Goal: Task Accomplishment & Management: Use online tool/utility

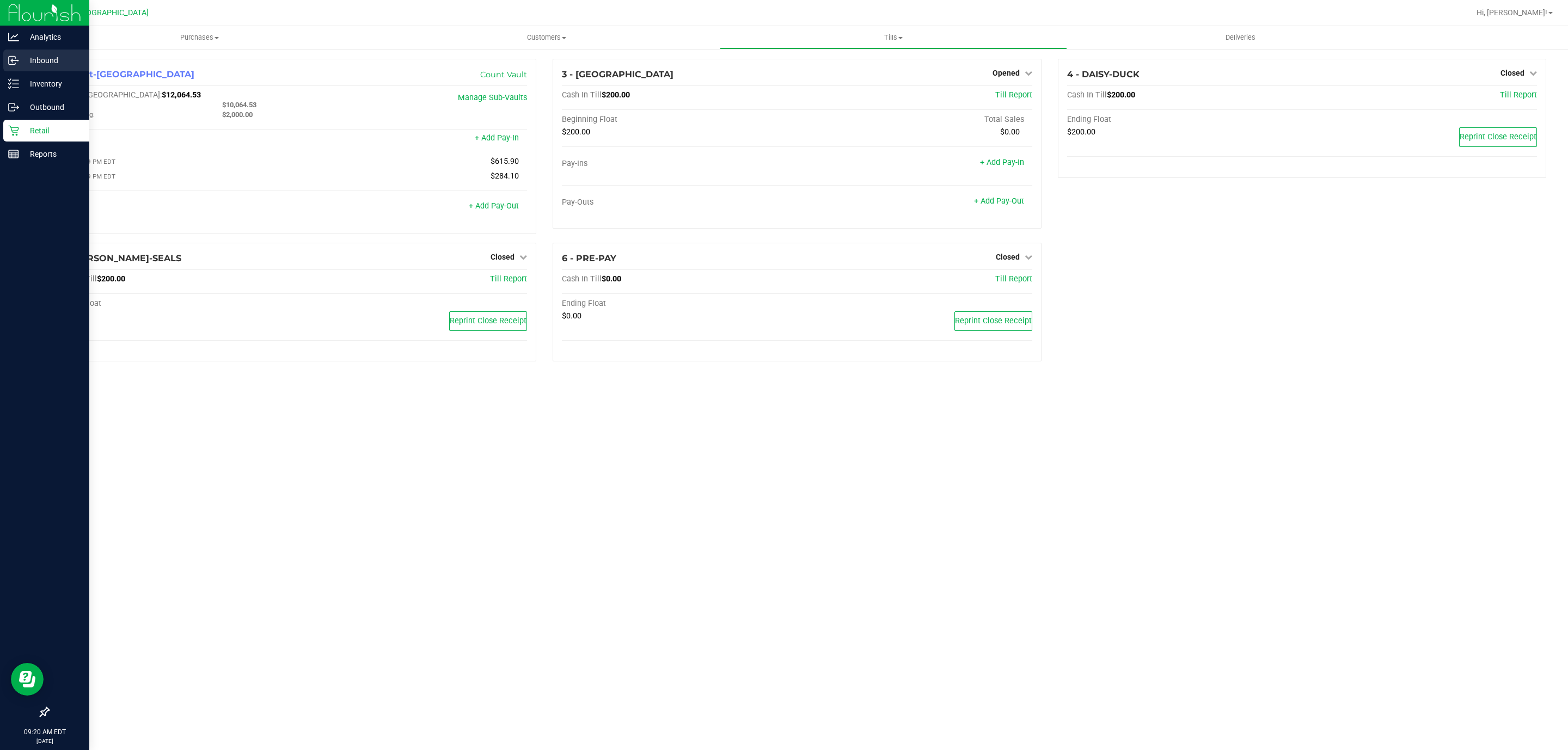
click at [12, 57] on icon at bounding box center [12, 61] width 7 height 8
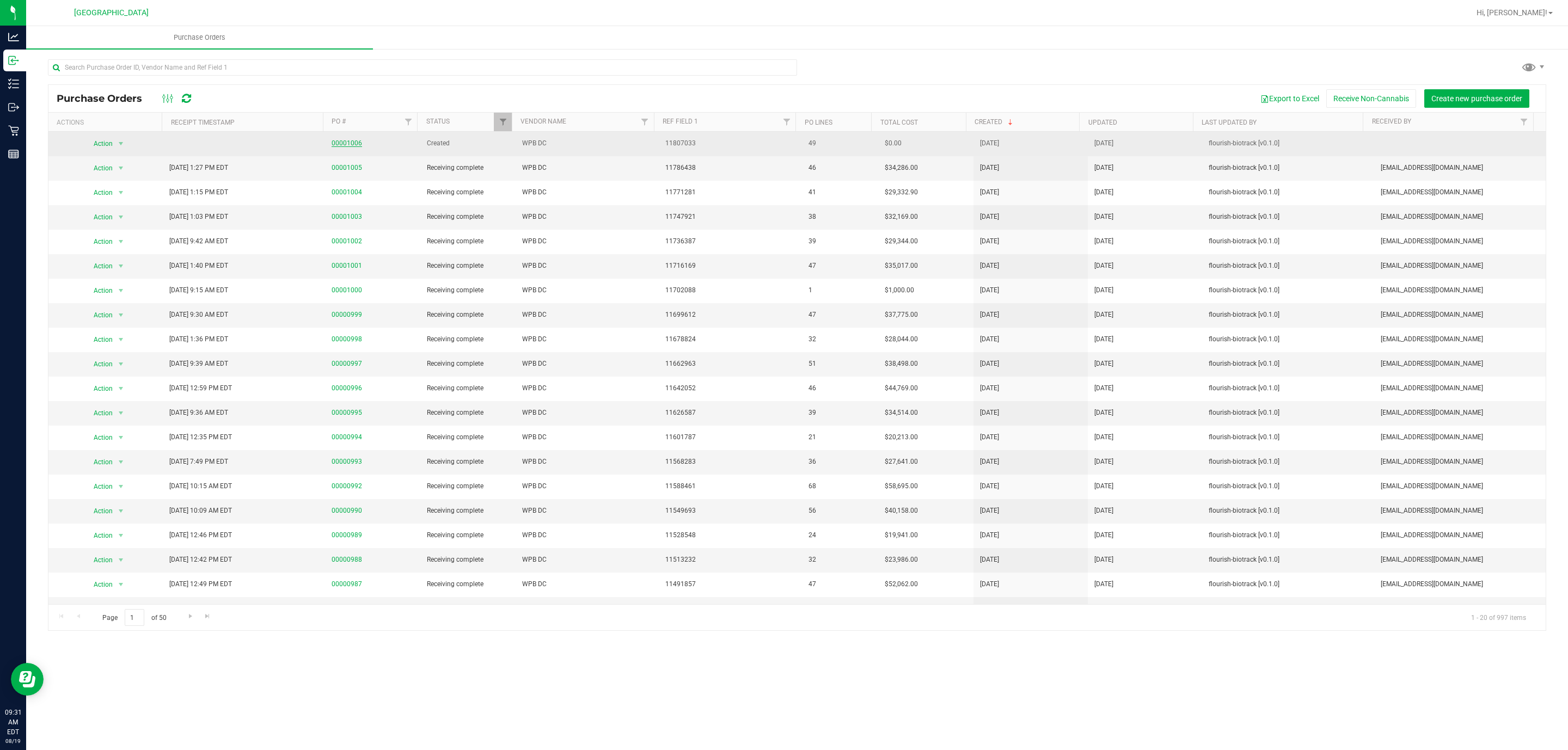
click at [343, 144] on link "00001006" at bounding box center [347, 143] width 30 height 7
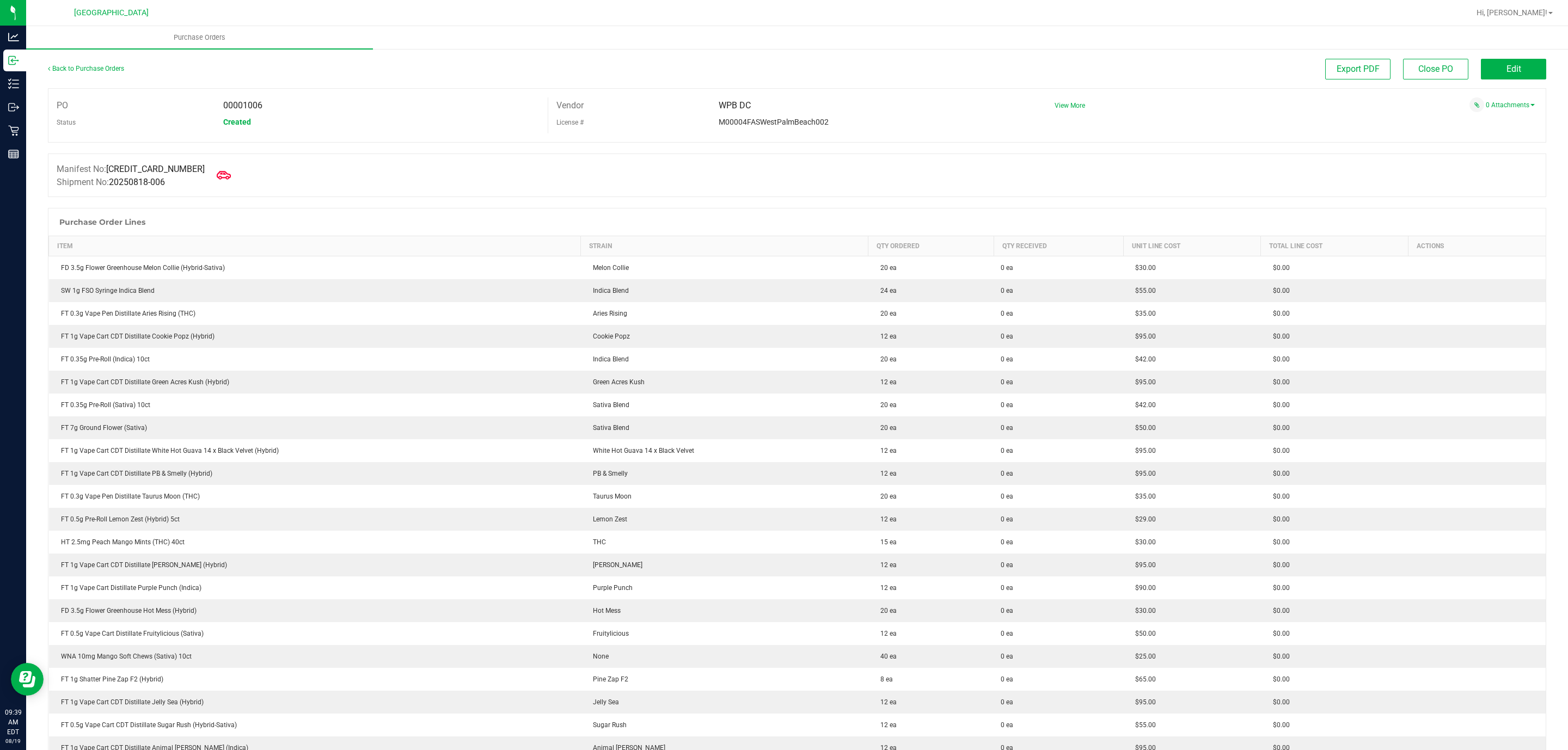
click at [212, 181] on span at bounding box center [223, 175] width 24 height 24
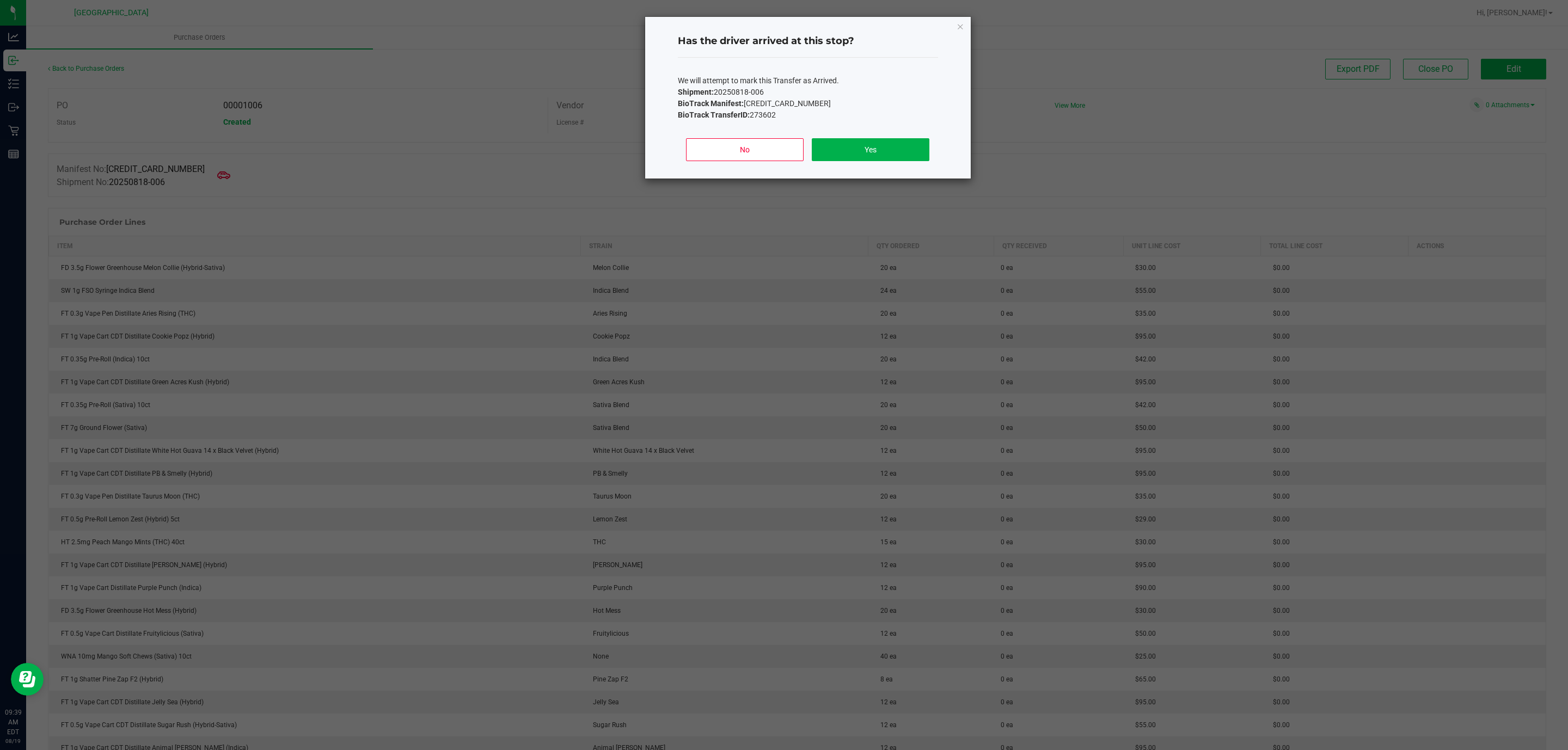
click at [868, 137] on div "No Yes" at bounding box center [808, 154] width 260 height 49
click at [869, 148] on button "Yes" at bounding box center [870, 150] width 117 height 23
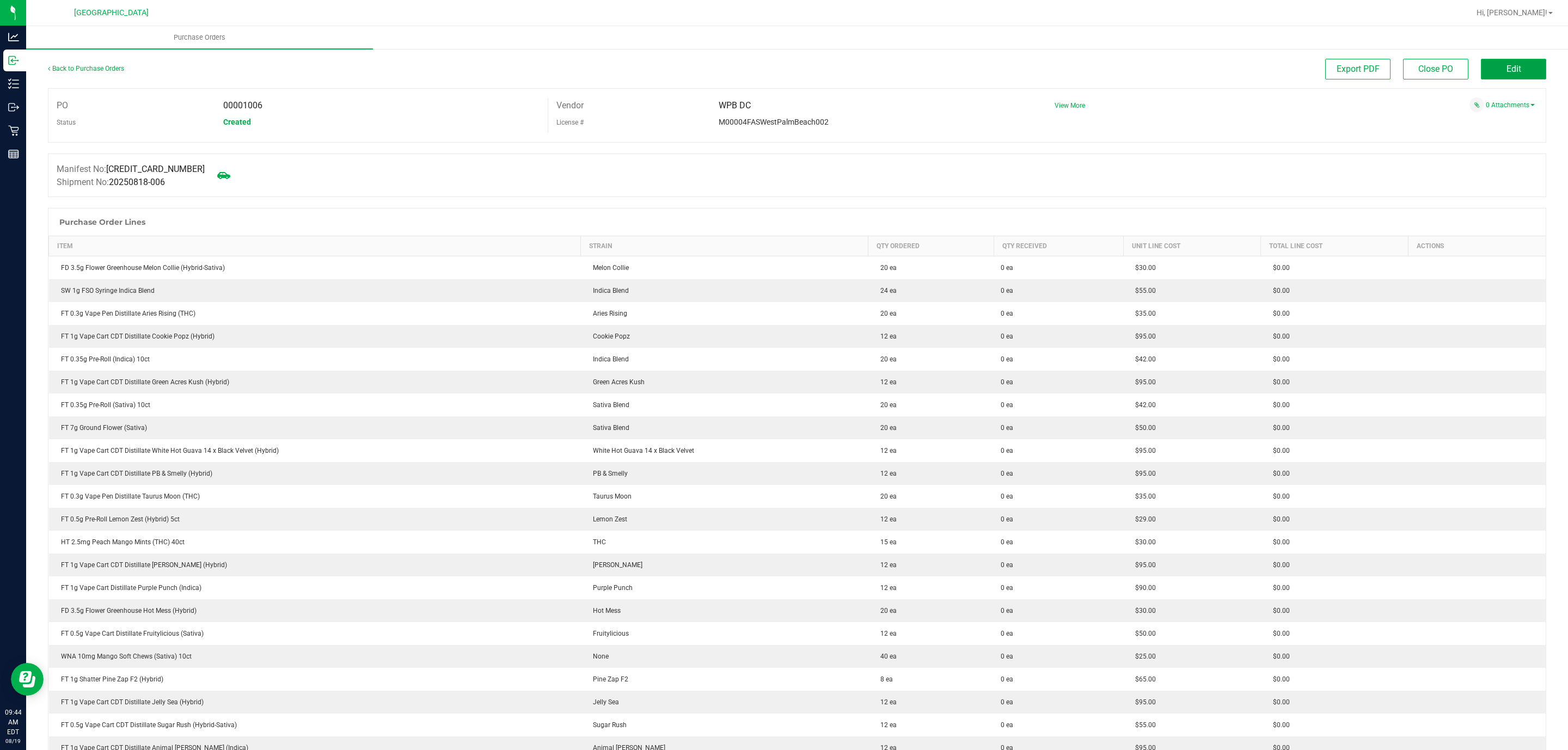
click at [1518, 62] on button "Edit" at bounding box center [1513, 69] width 65 height 21
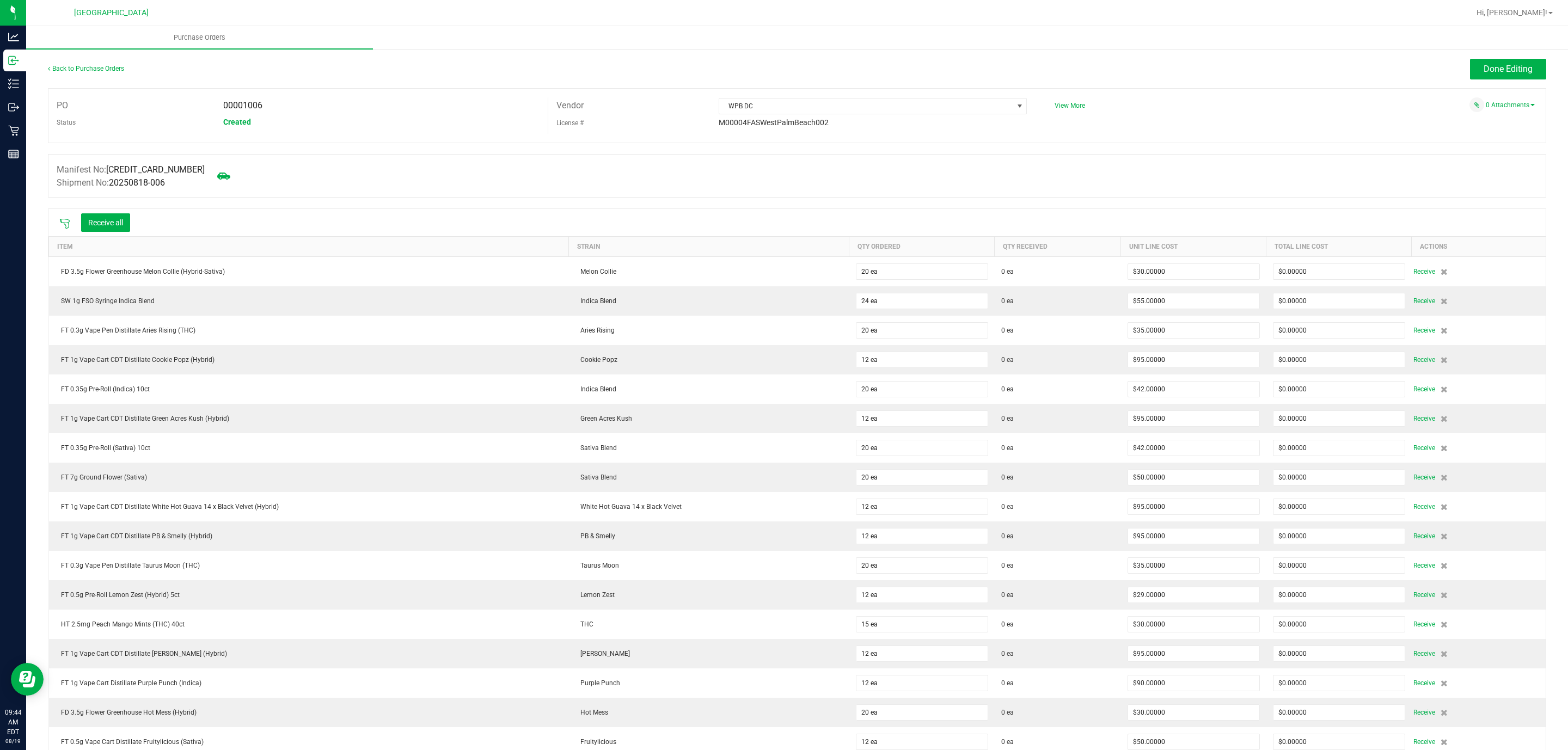
click at [64, 224] on icon at bounding box center [64, 223] width 9 height 9
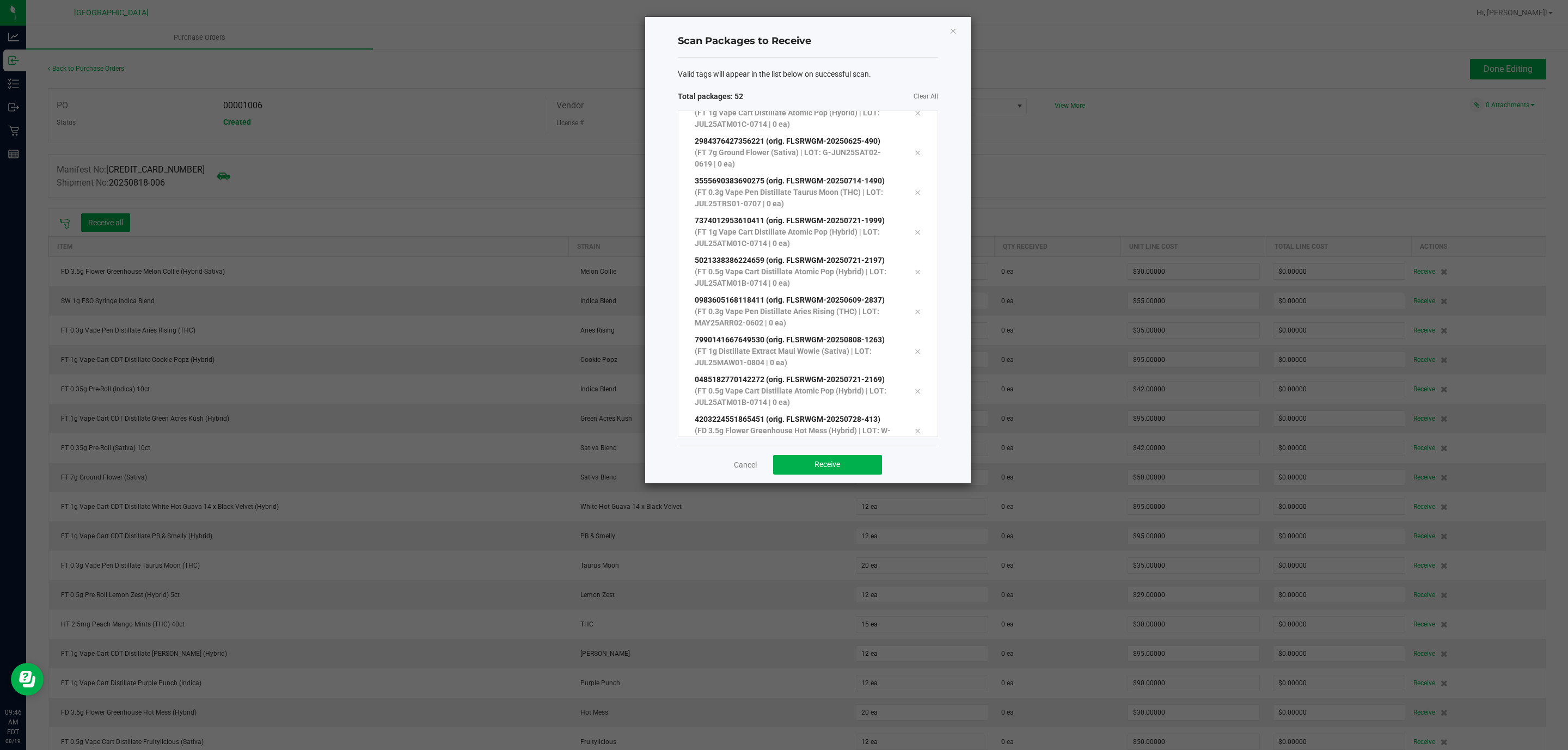
scroll to position [1749, 0]
click at [852, 467] on button "Receive" at bounding box center [827, 464] width 109 height 20
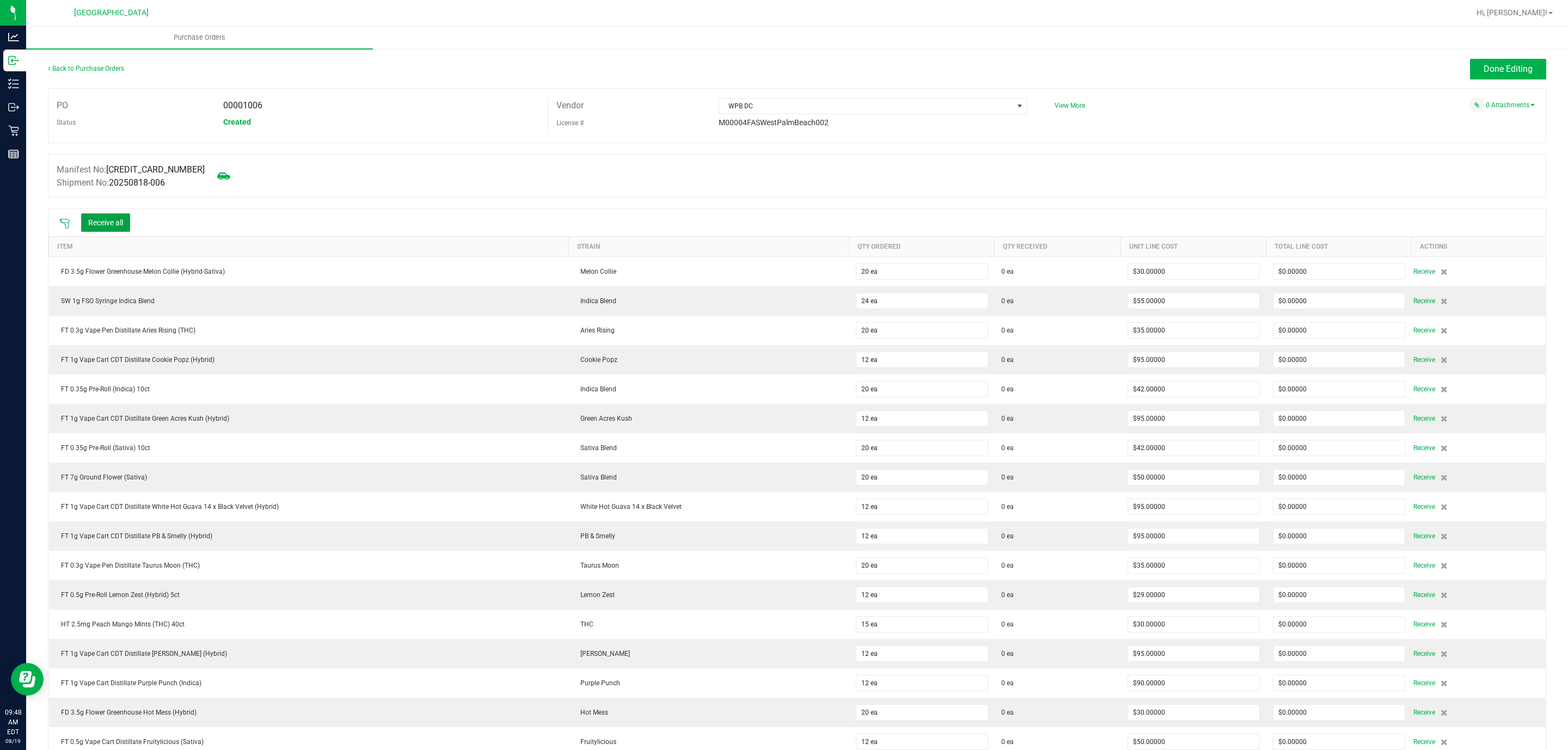
click at [119, 224] on button "Receive all" at bounding box center [106, 222] width 49 height 18
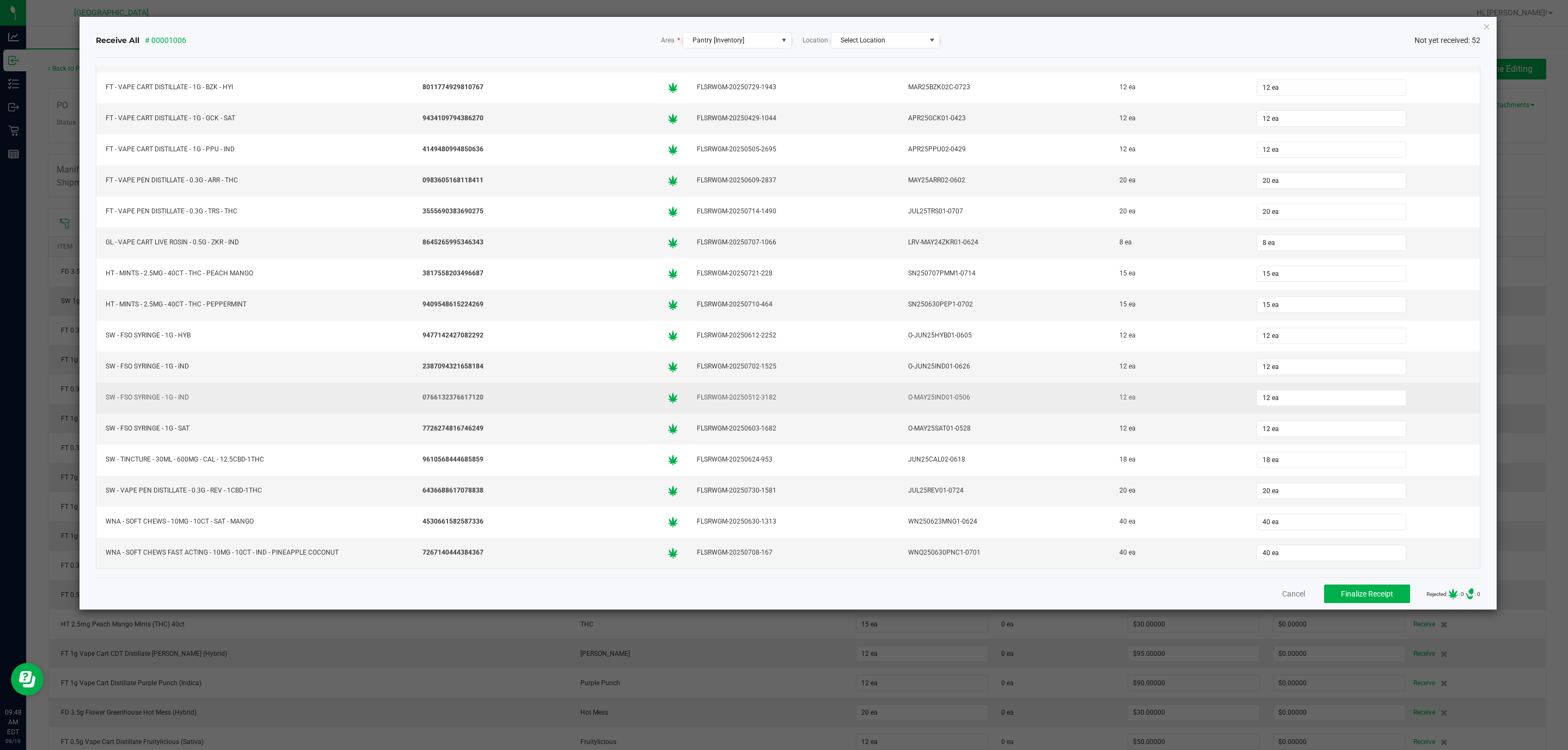
scroll to position [1177, 0]
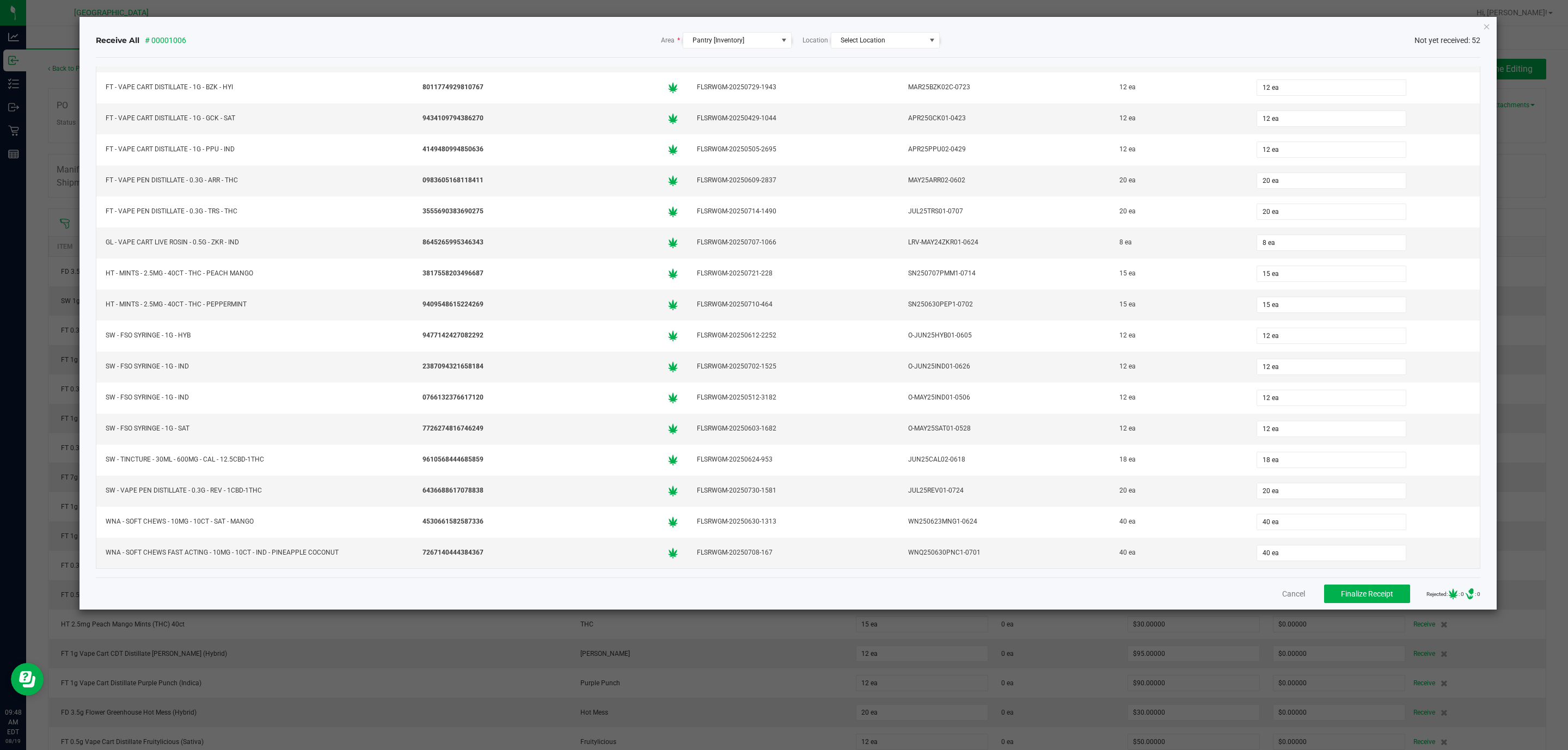
click at [1368, 585] on div "Cancel Finalize Receipt Rejected: : 0 .st0{ } : 0" at bounding box center [789, 593] width 1385 height 32
click at [1368, 594] on span "Finalize Receipt" at bounding box center [1367, 594] width 52 height 9
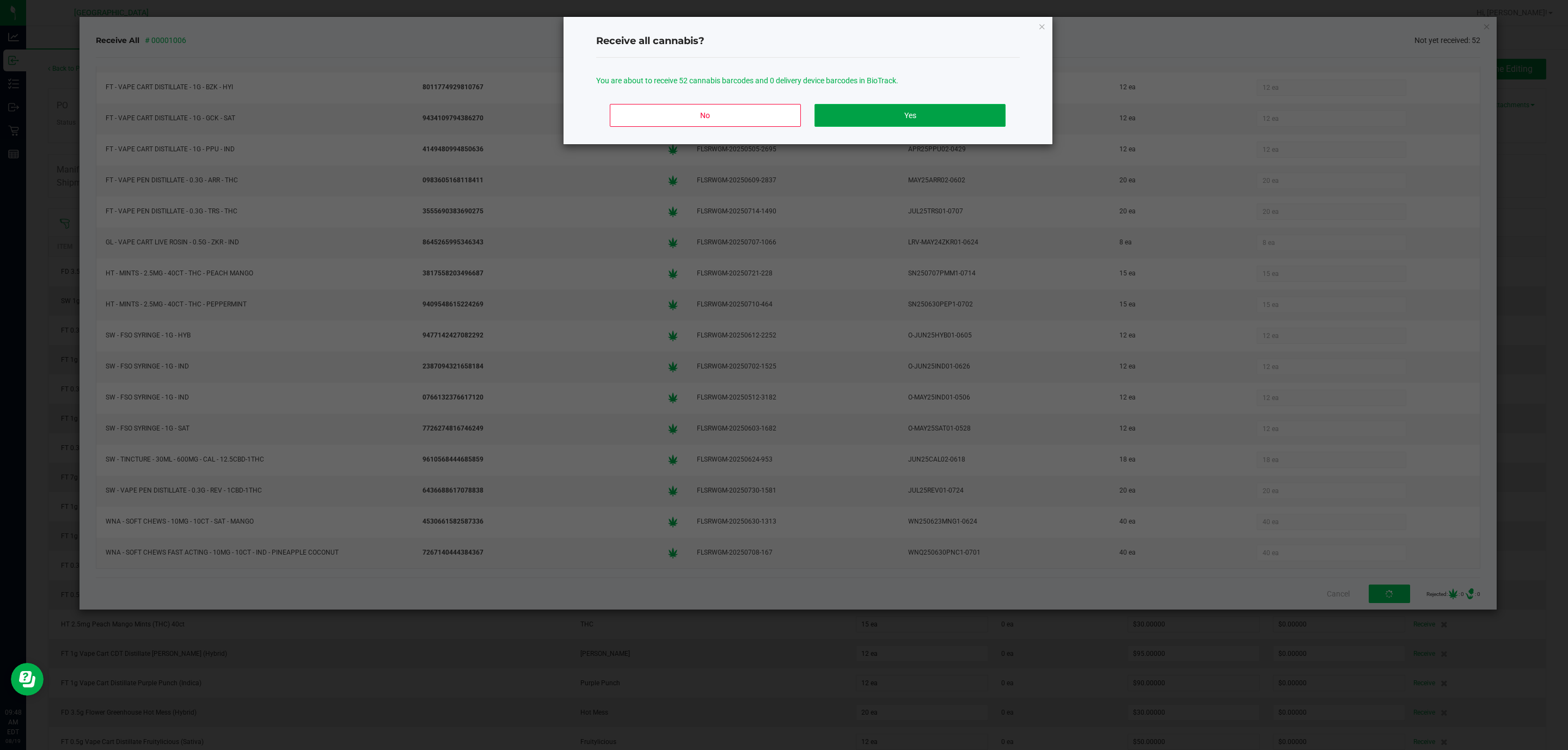
click at [933, 126] on button "Yes" at bounding box center [909, 116] width 190 height 23
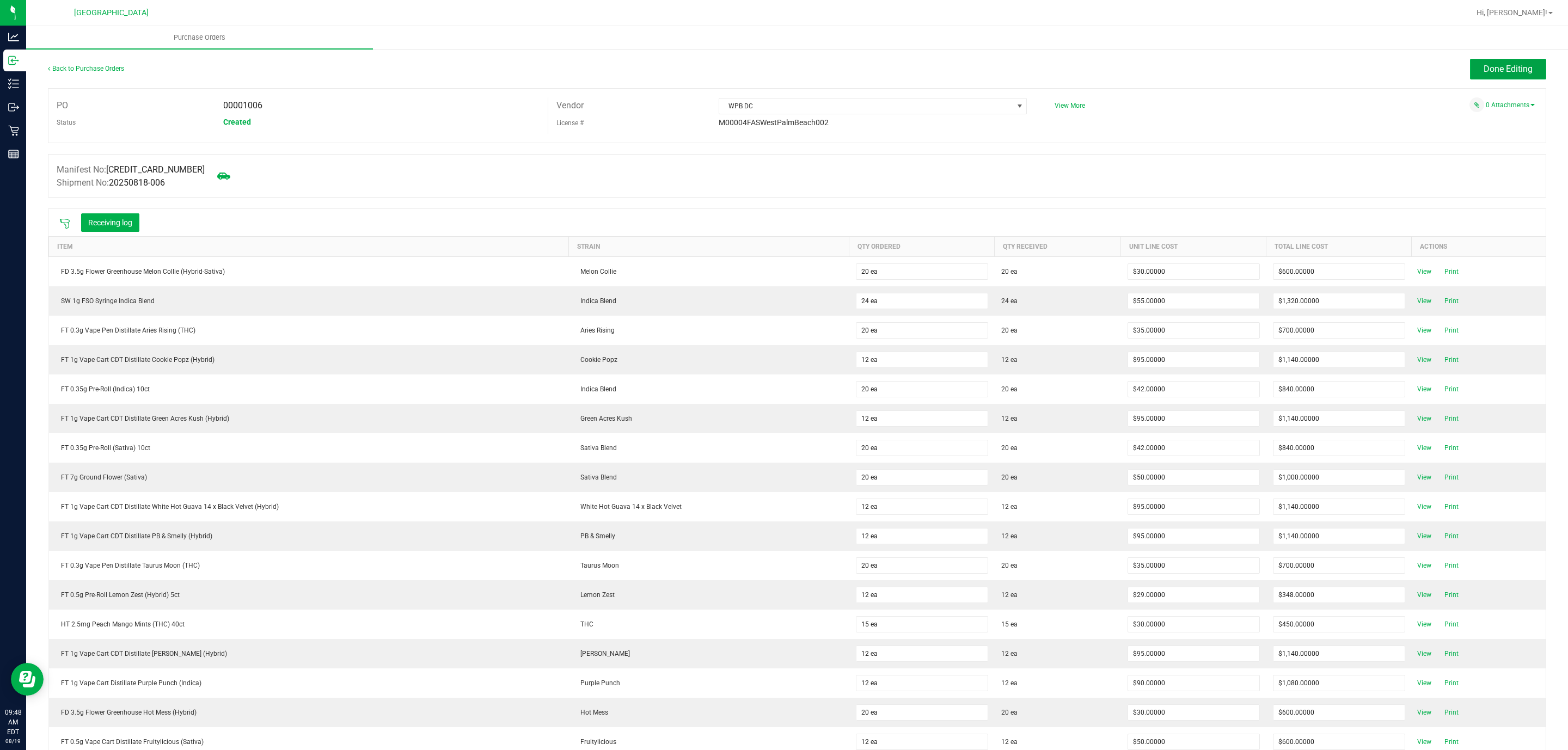
click at [1511, 76] on button "Done Editing" at bounding box center [1508, 69] width 77 height 21
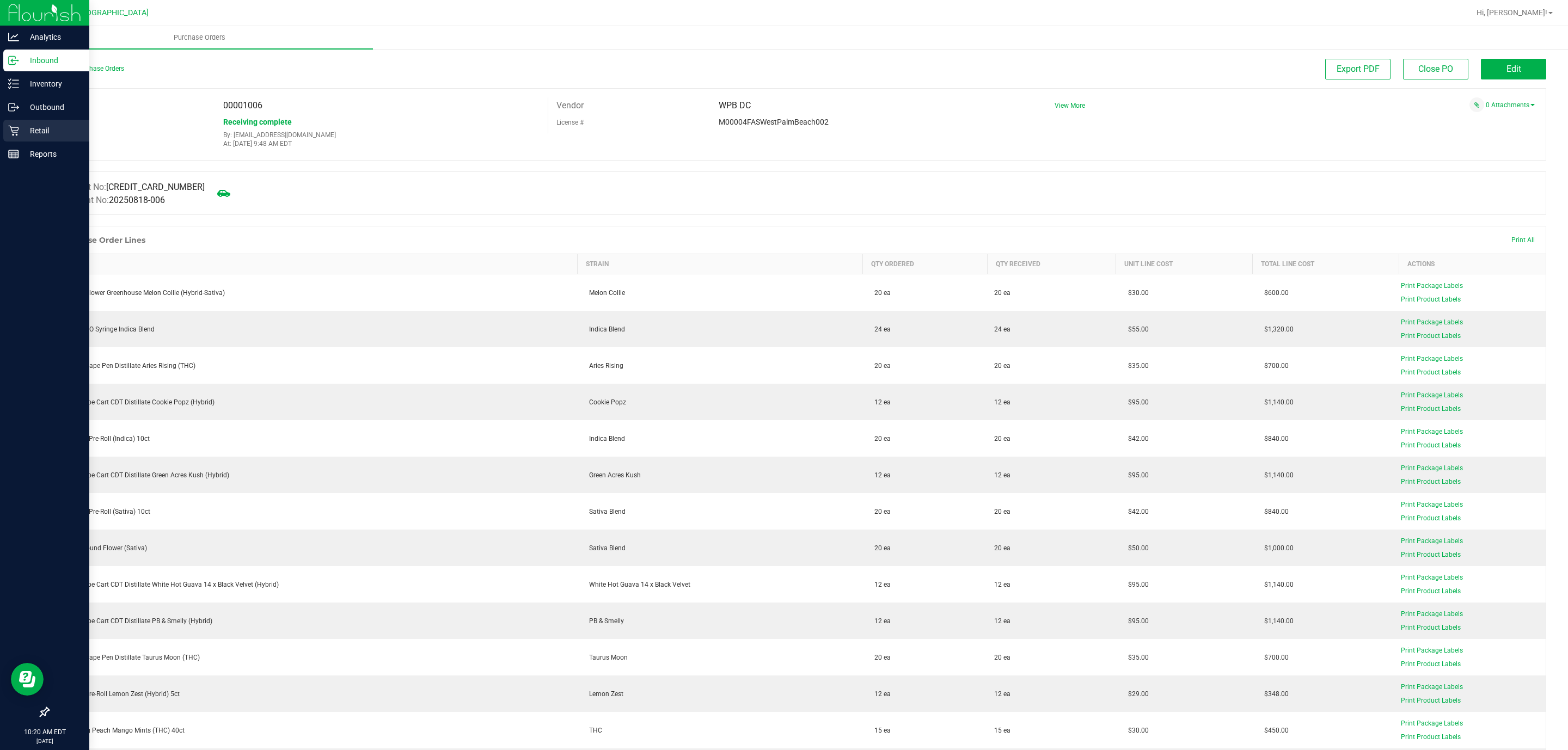
click at [20, 127] on p "Retail" at bounding box center [51, 130] width 65 height 13
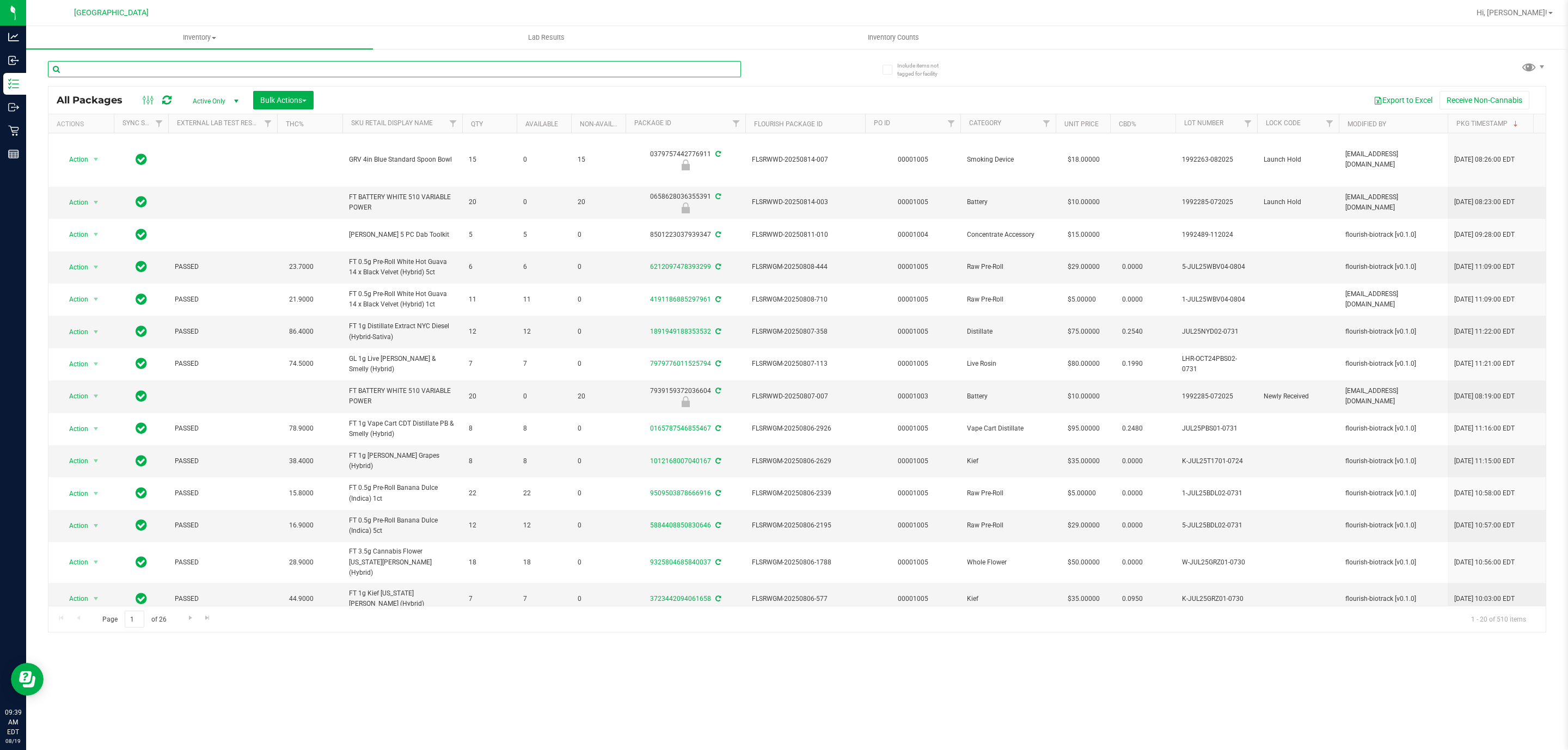
click at [174, 74] on input "text" at bounding box center [395, 69] width 693 height 16
type input "cjp"
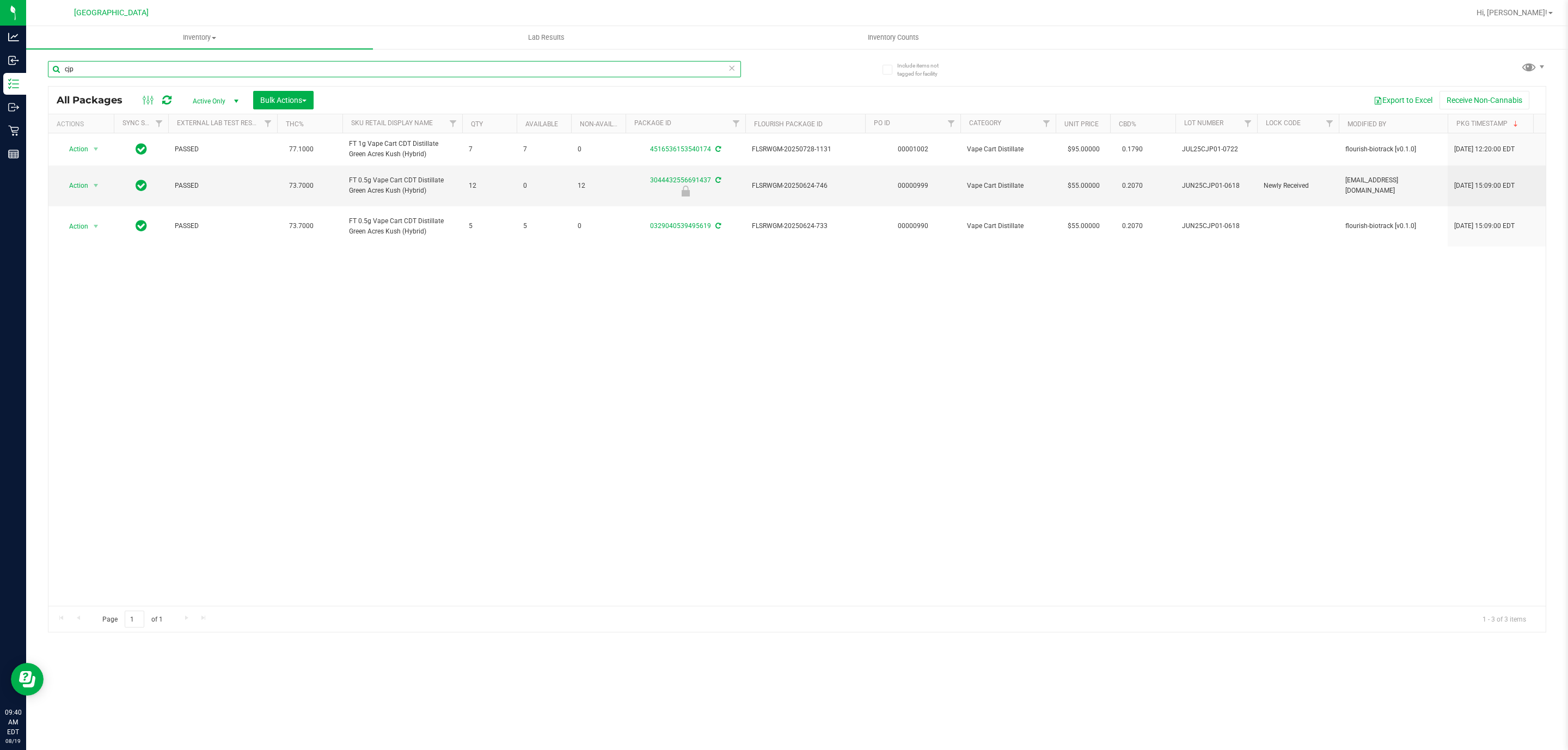
click at [273, 70] on input "cjp" at bounding box center [395, 69] width 693 height 16
click at [729, 68] on icon at bounding box center [731, 67] width 7 height 13
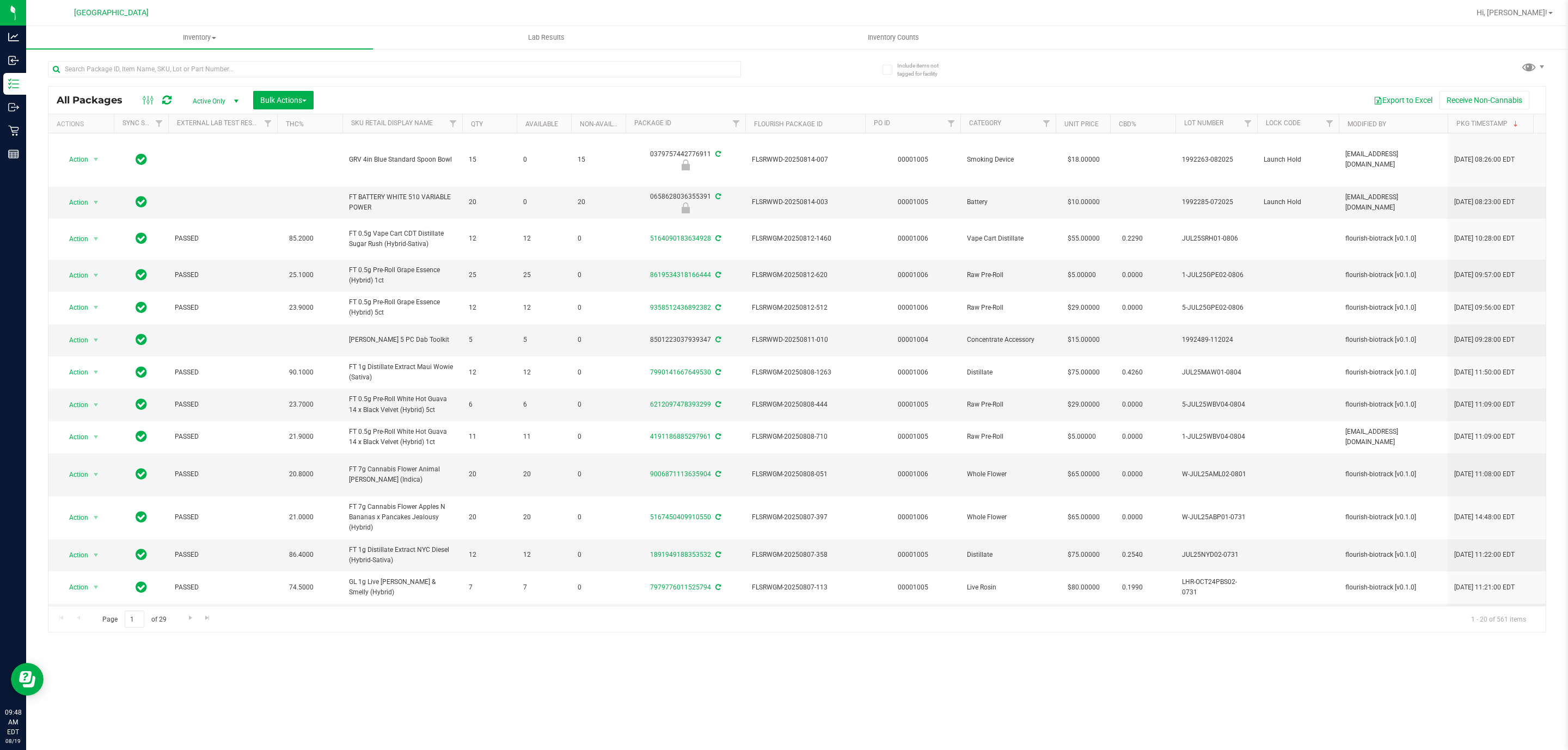
click at [167, 100] on icon at bounding box center [167, 100] width 9 height 11
click at [286, 96] on span "Bulk Actions" at bounding box center [283, 100] width 46 height 9
click at [304, 203] on span "Lock/Unlock packages" at bounding box center [297, 204] width 74 height 9
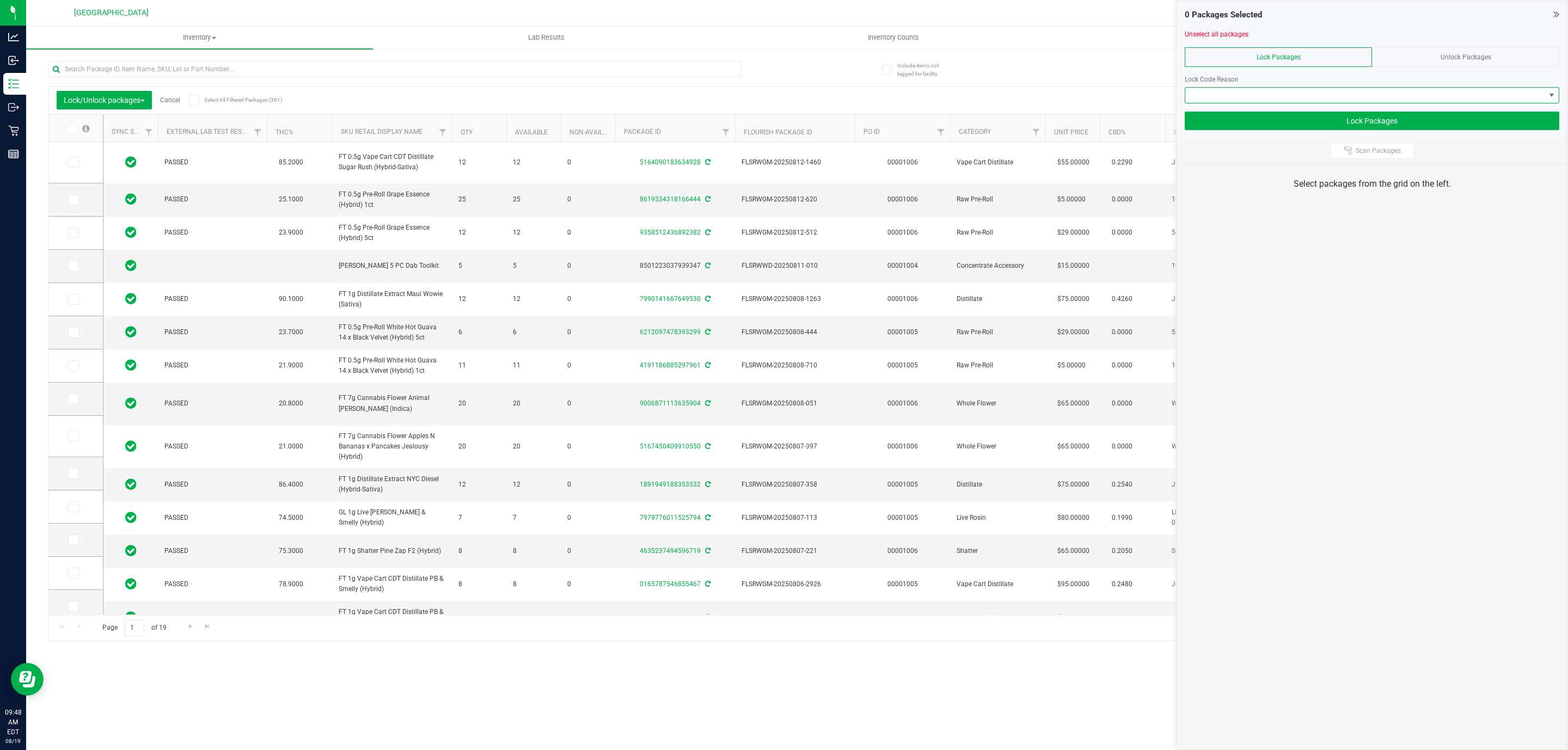
click at [1411, 90] on span at bounding box center [1366, 95] width 360 height 16
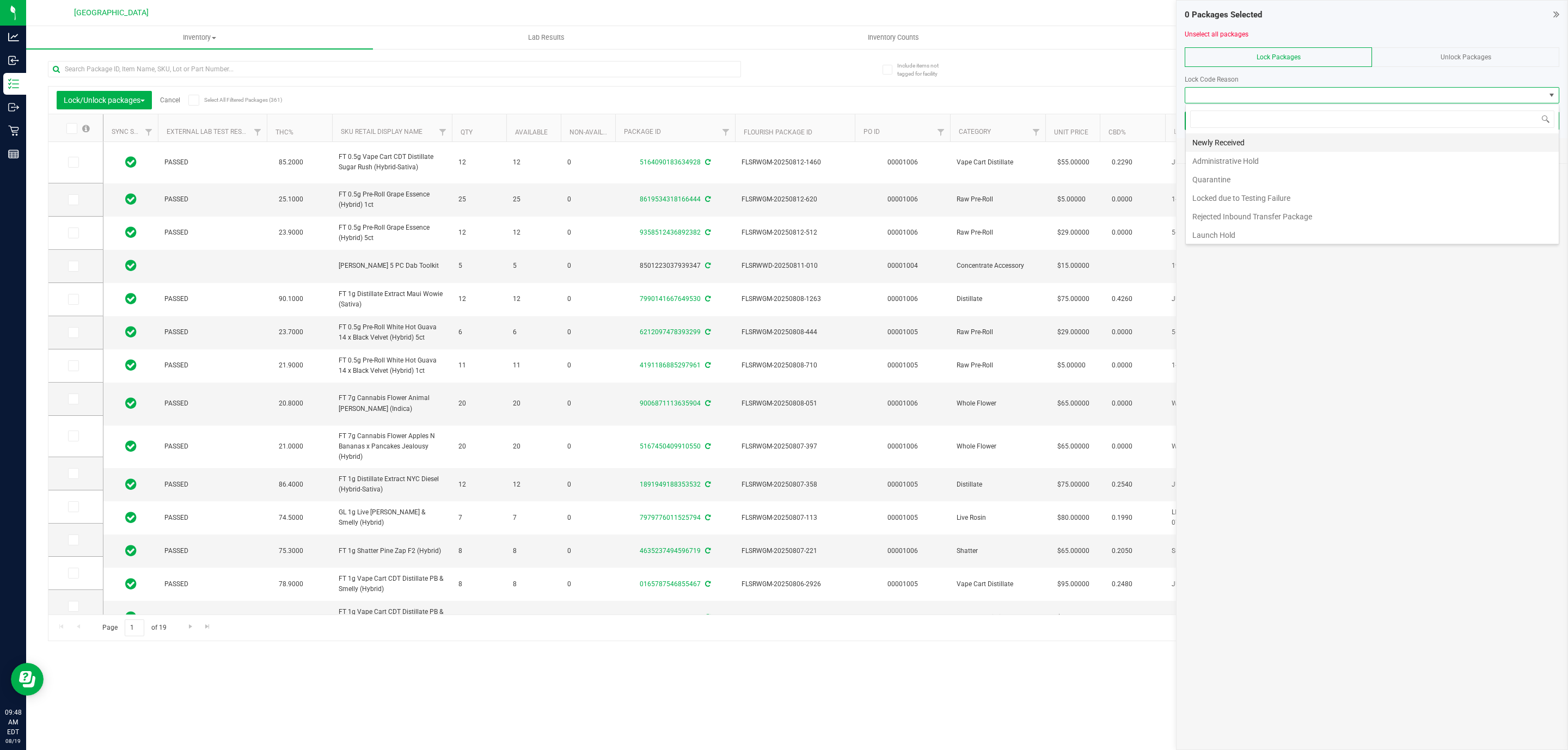
scroll to position [16, 374]
click at [1217, 234] on li "Launch Hold" at bounding box center [1372, 235] width 373 height 18
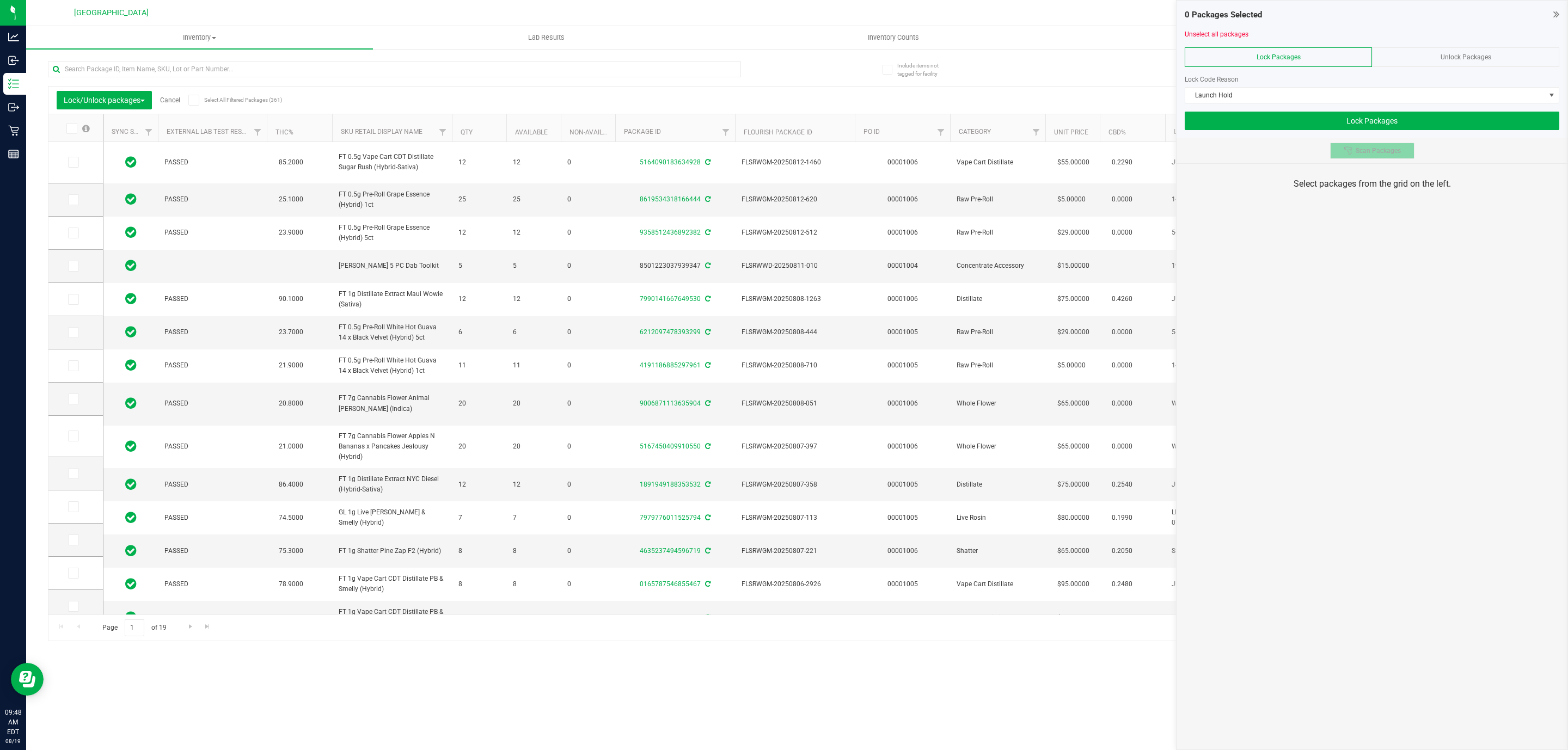
click at [1350, 147] on button "Scan Packages" at bounding box center [1372, 151] width 85 height 16
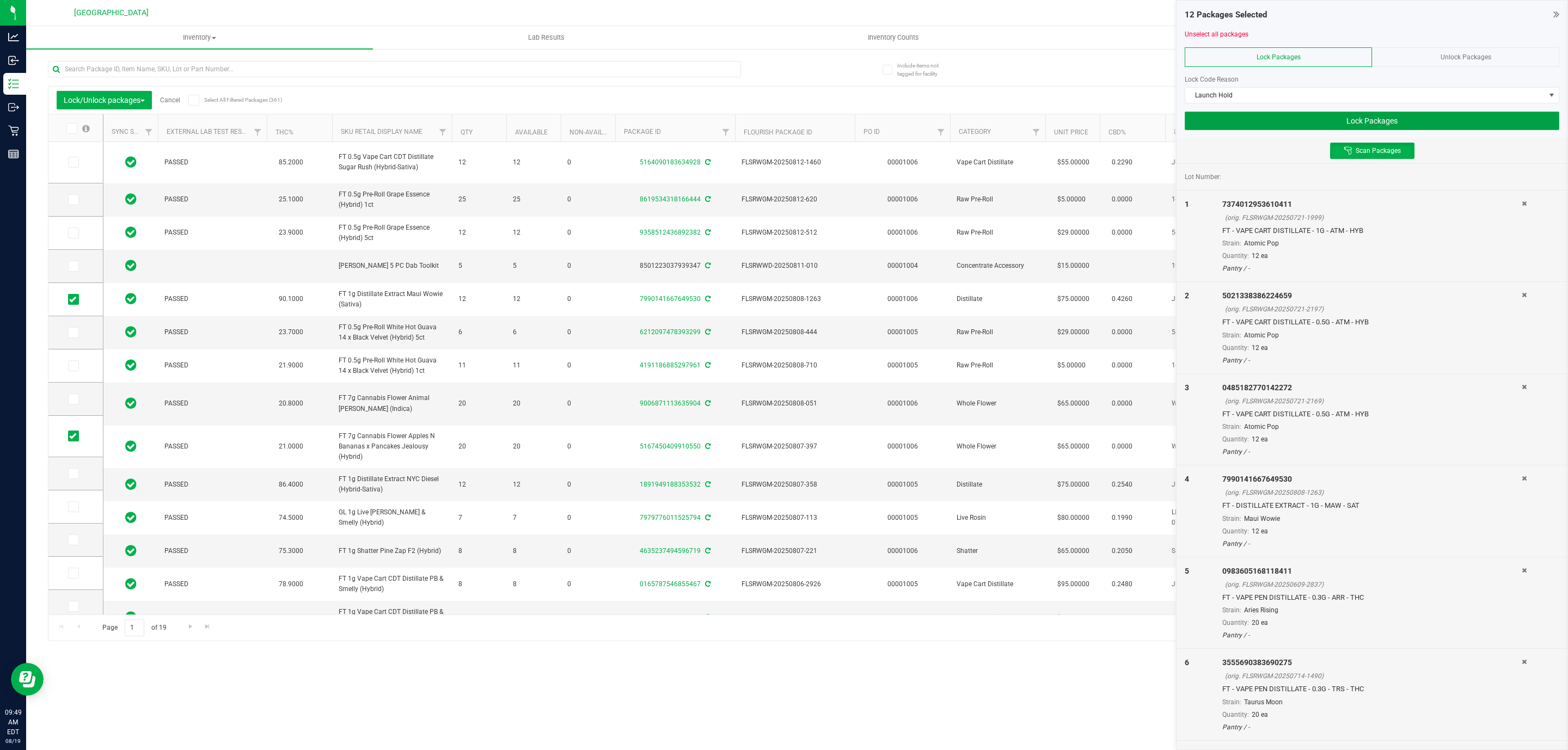
click at [1339, 126] on button "Lock Packages" at bounding box center [1372, 120] width 374 height 18
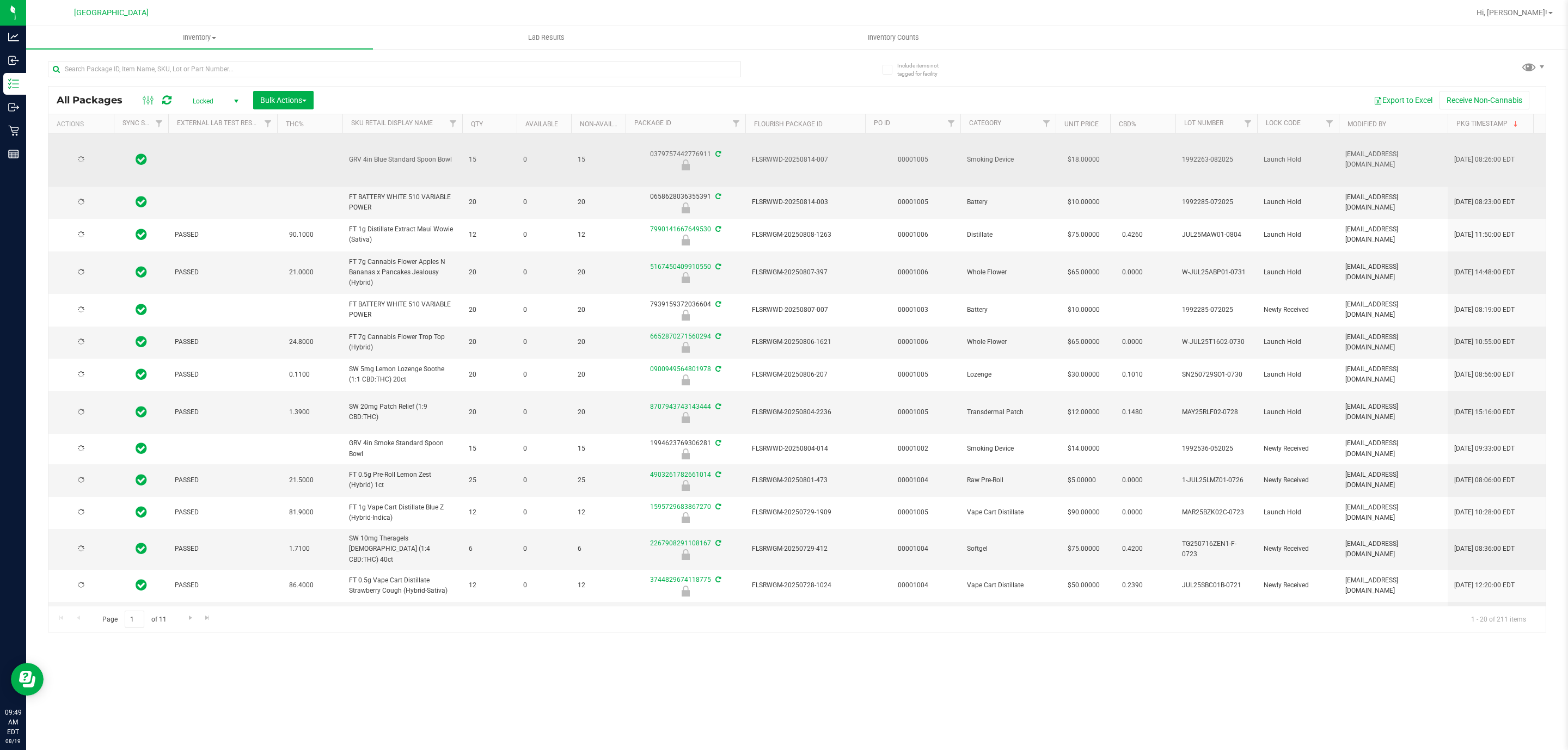
type input "2026-02-08"
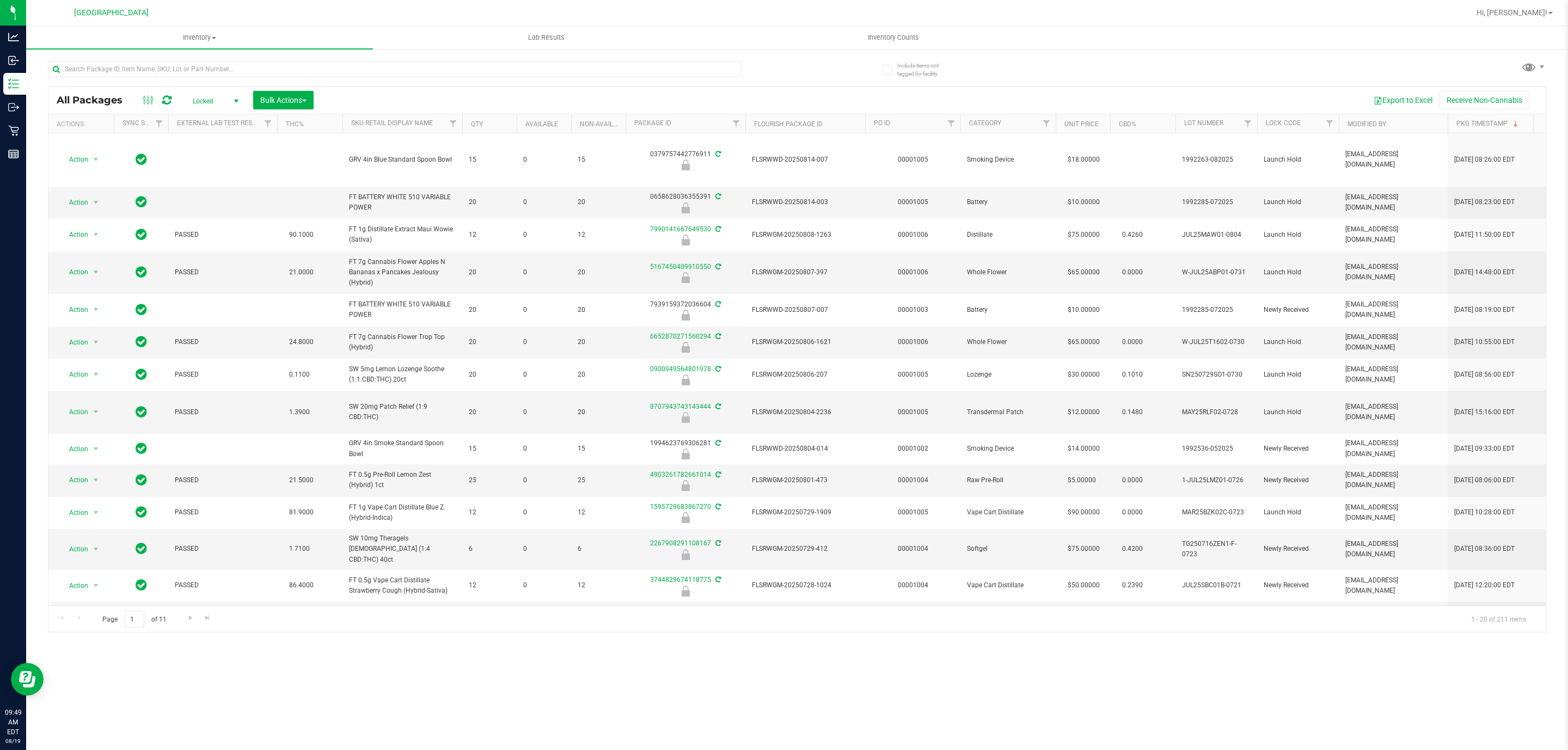
click at [215, 104] on span "Locked" at bounding box center [213, 101] width 60 height 16
click at [213, 123] on li "Active Only" at bounding box center [213, 120] width 59 height 16
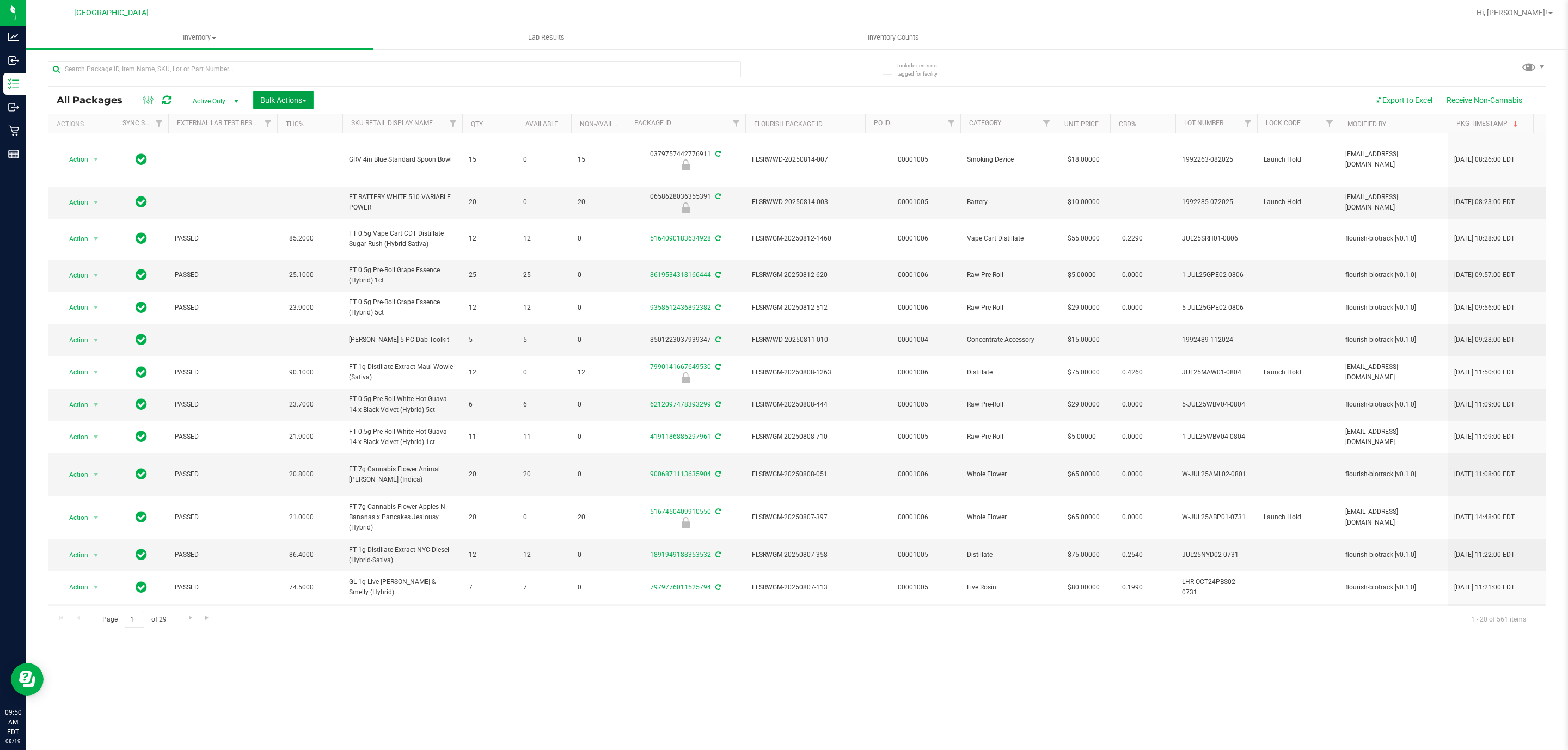
click at [299, 97] on span "Bulk Actions" at bounding box center [283, 100] width 46 height 9
click at [286, 204] on span "Lock/Unlock packages" at bounding box center [297, 204] width 74 height 9
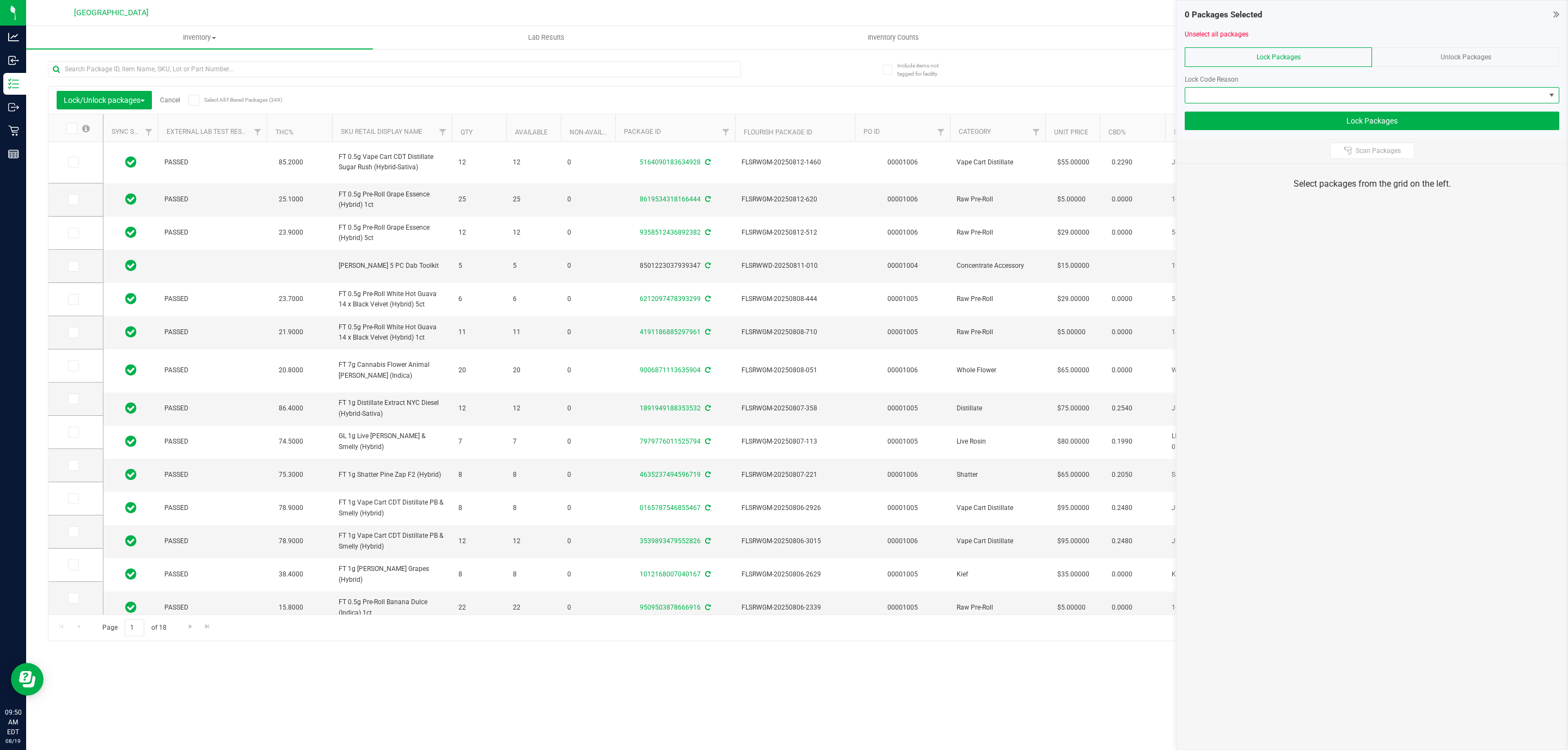
click at [1292, 102] on span at bounding box center [1366, 95] width 360 height 16
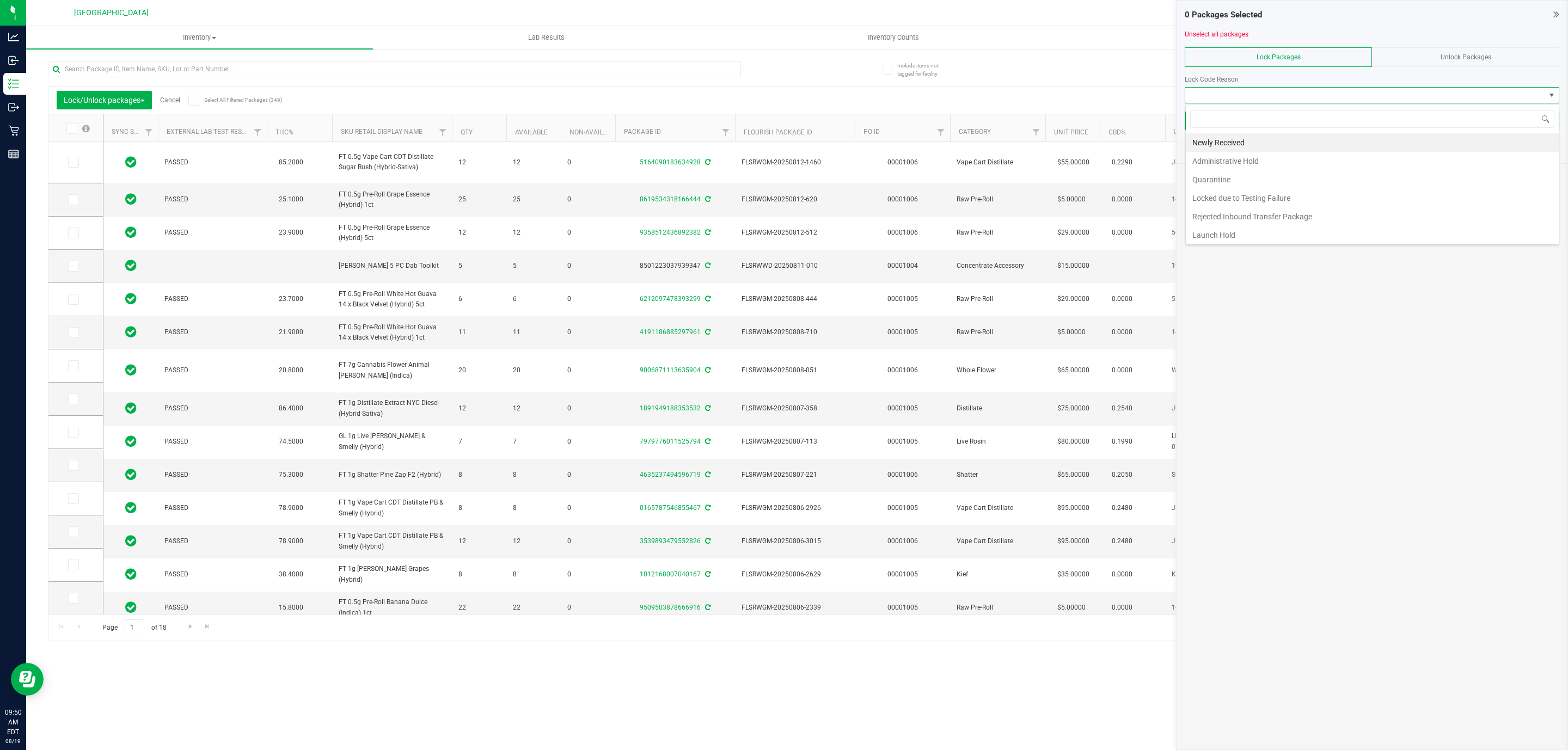
scroll to position [16, 374]
drag, startPoint x: 1284, startPoint y: 152, endPoint x: 1291, endPoint y: 141, distance: 13.0
click at [1291, 141] on ul "Newly Received Administrative Hold Quarantine Locked due to Testing Failure Rej…" at bounding box center [1372, 189] width 373 height 111
click at [1291, 141] on li "Newly Received" at bounding box center [1372, 142] width 373 height 18
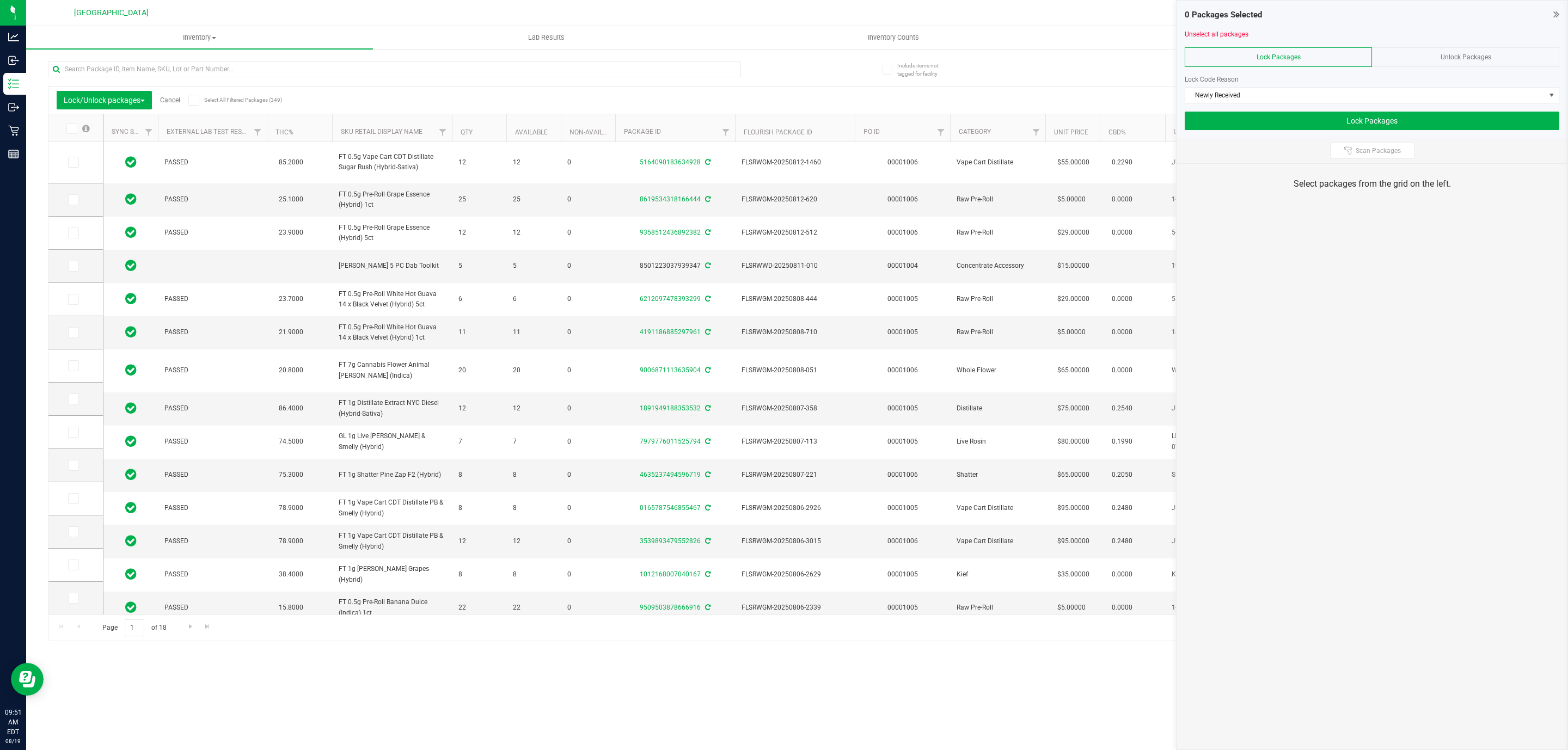
click at [1355, 164] on div at bounding box center [1372, 163] width 391 height 1
click at [1366, 148] on span "Scan Packages" at bounding box center [1378, 150] width 45 height 9
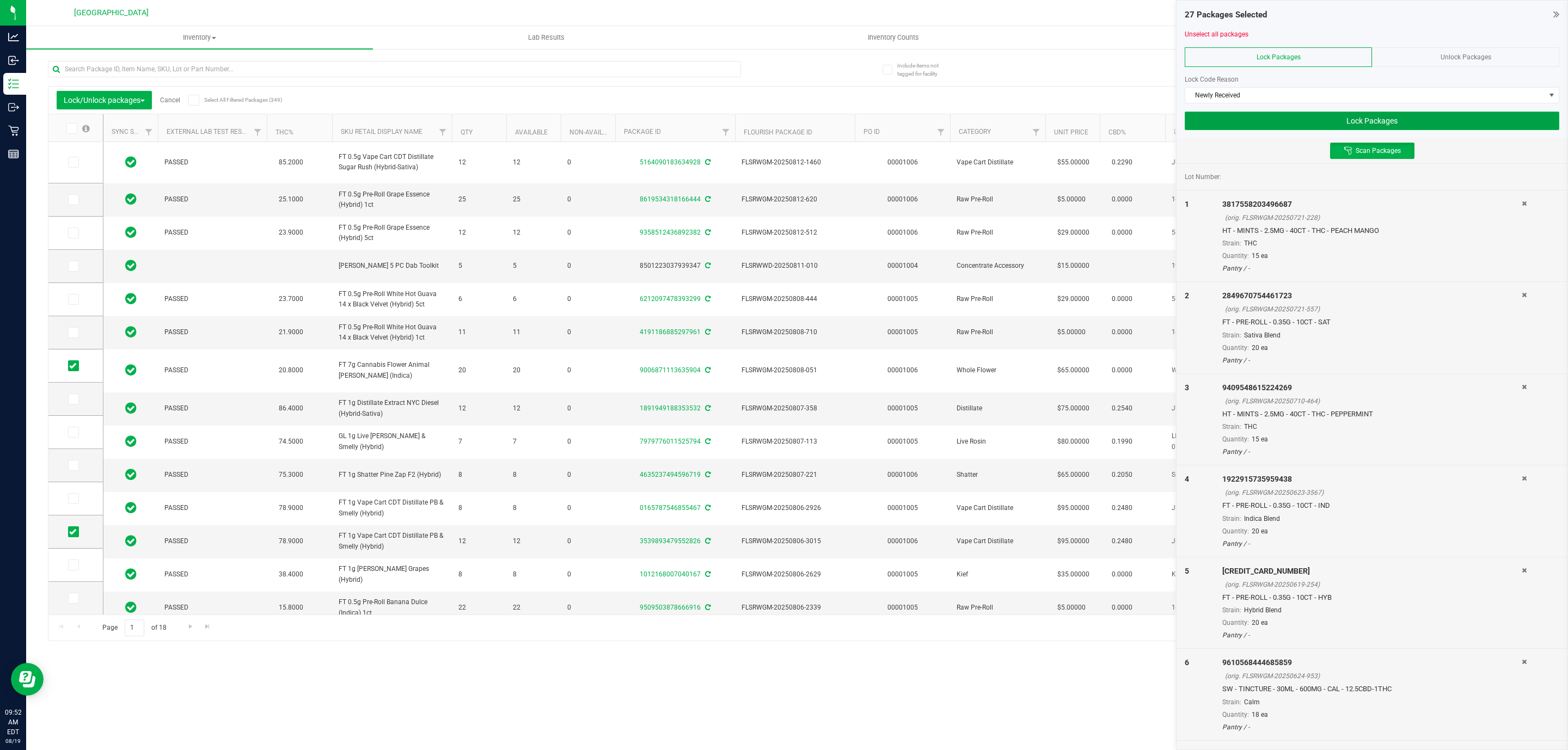
click at [1280, 123] on button "Lock Packages" at bounding box center [1372, 120] width 374 height 18
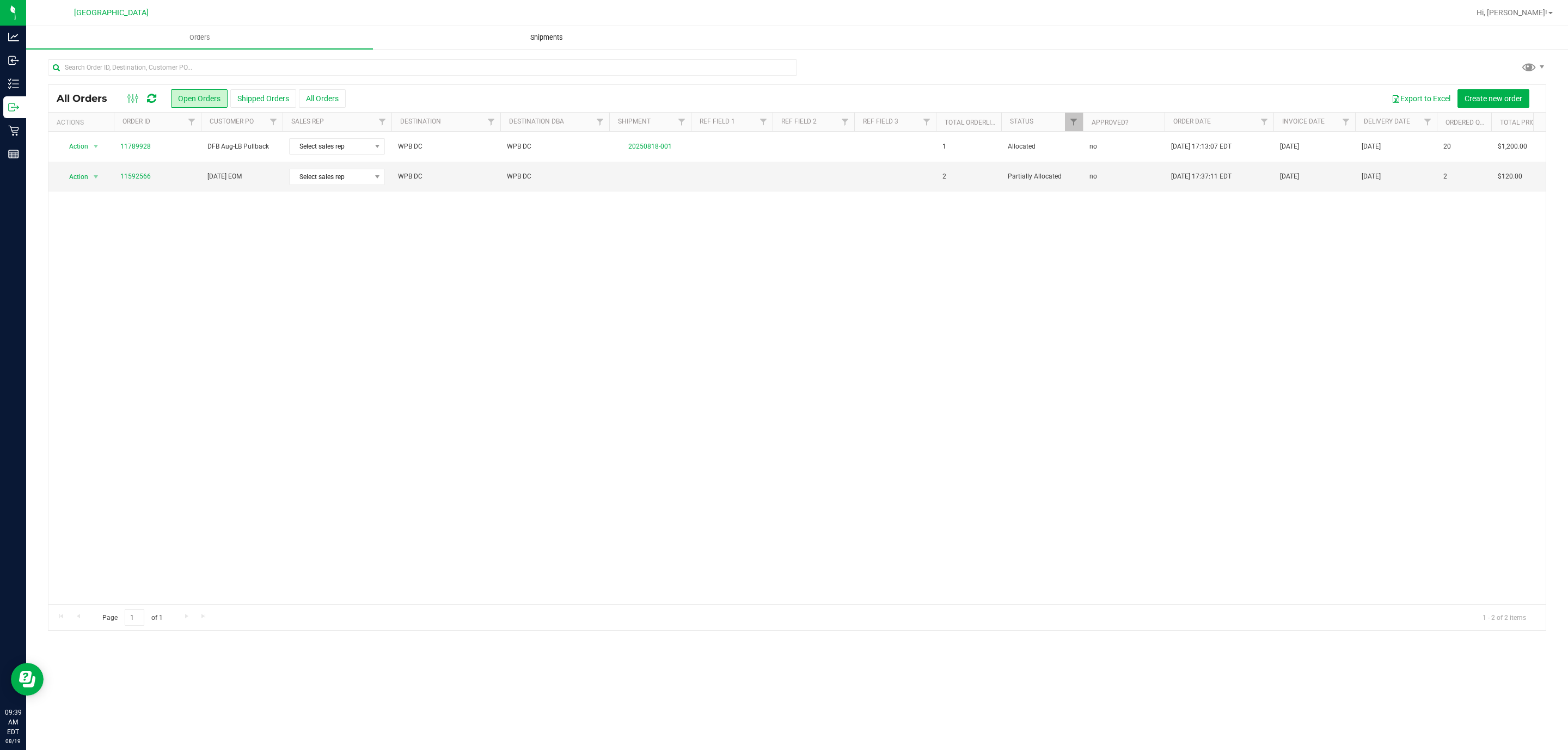
click at [560, 26] on uib-tab-heading "Shipments" at bounding box center [546, 37] width 346 height 22
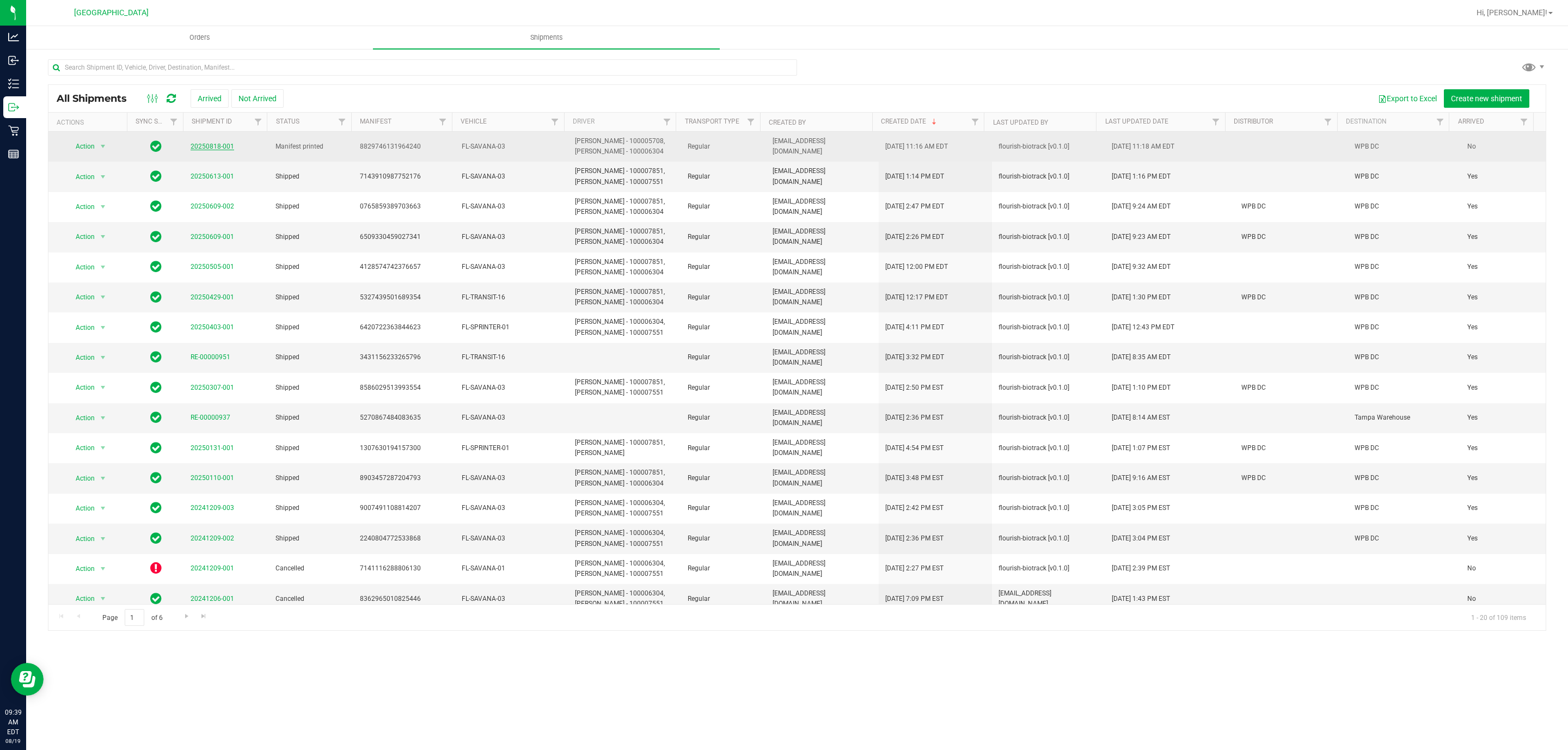
click at [218, 147] on link "20250818-001" at bounding box center [212, 146] width 43 height 7
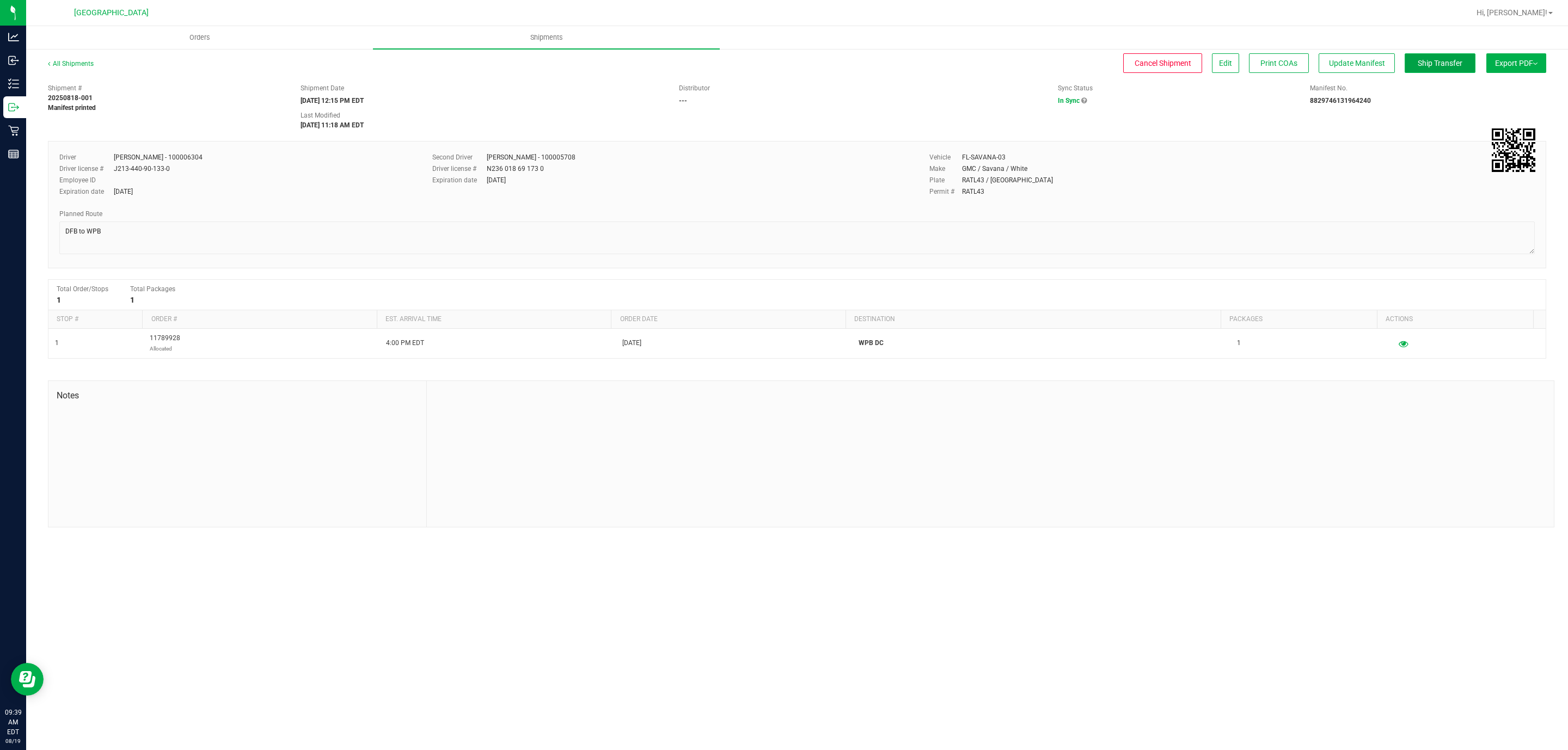
click at [1441, 64] on span "Ship Transfer" at bounding box center [1440, 63] width 45 height 9
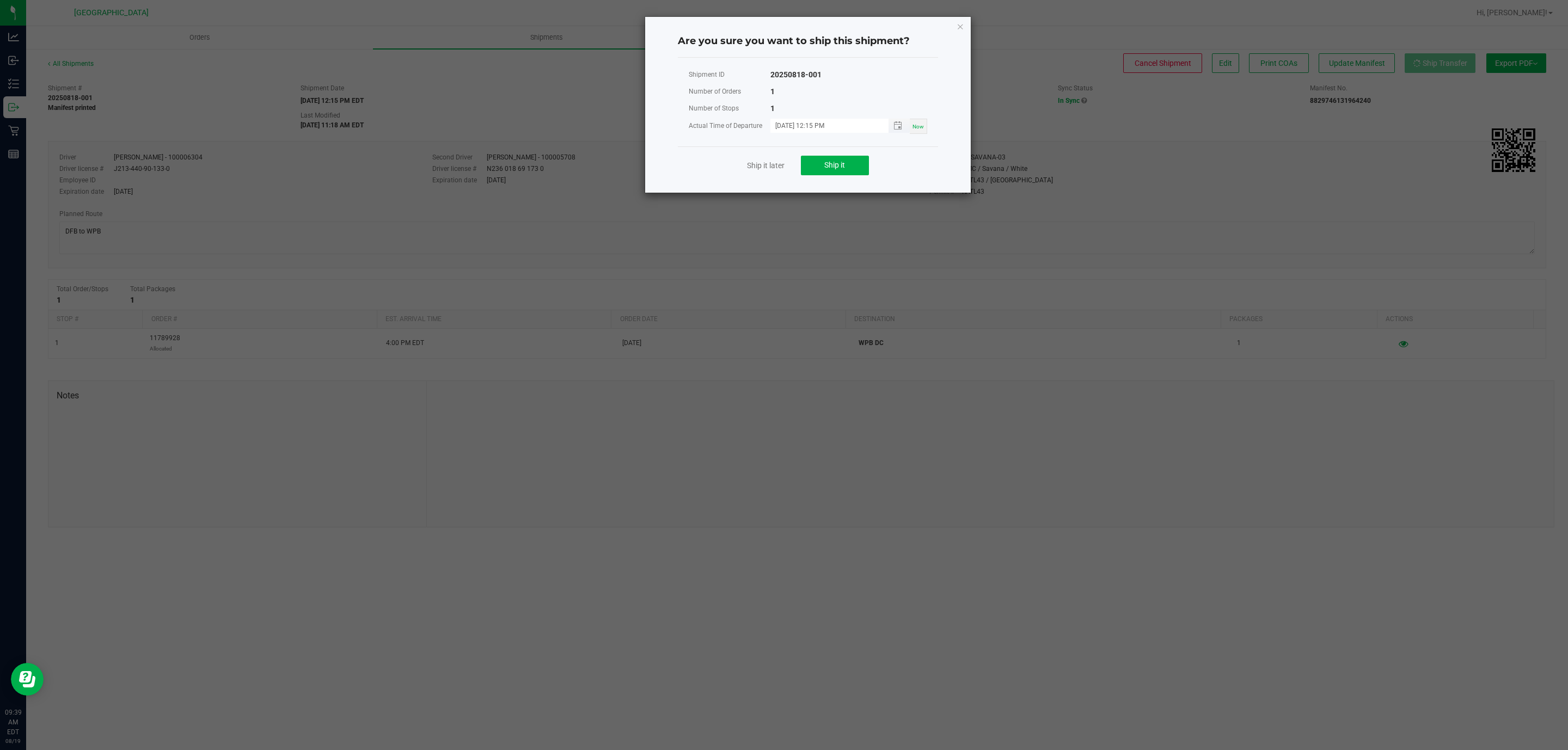
click at [908, 123] on span "Toggle popup" at bounding box center [898, 125] width 21 height 14
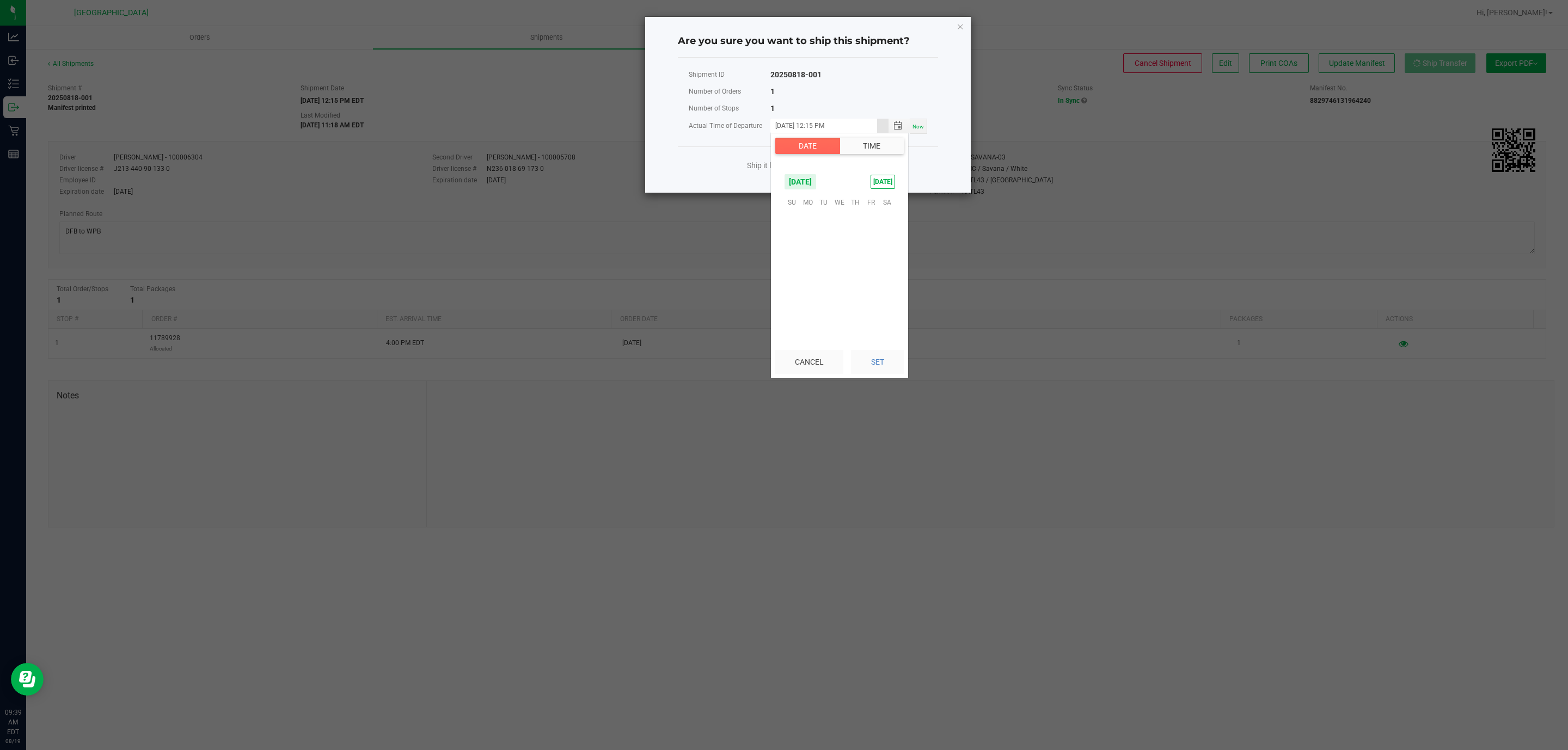
scroll to position [15, 0]
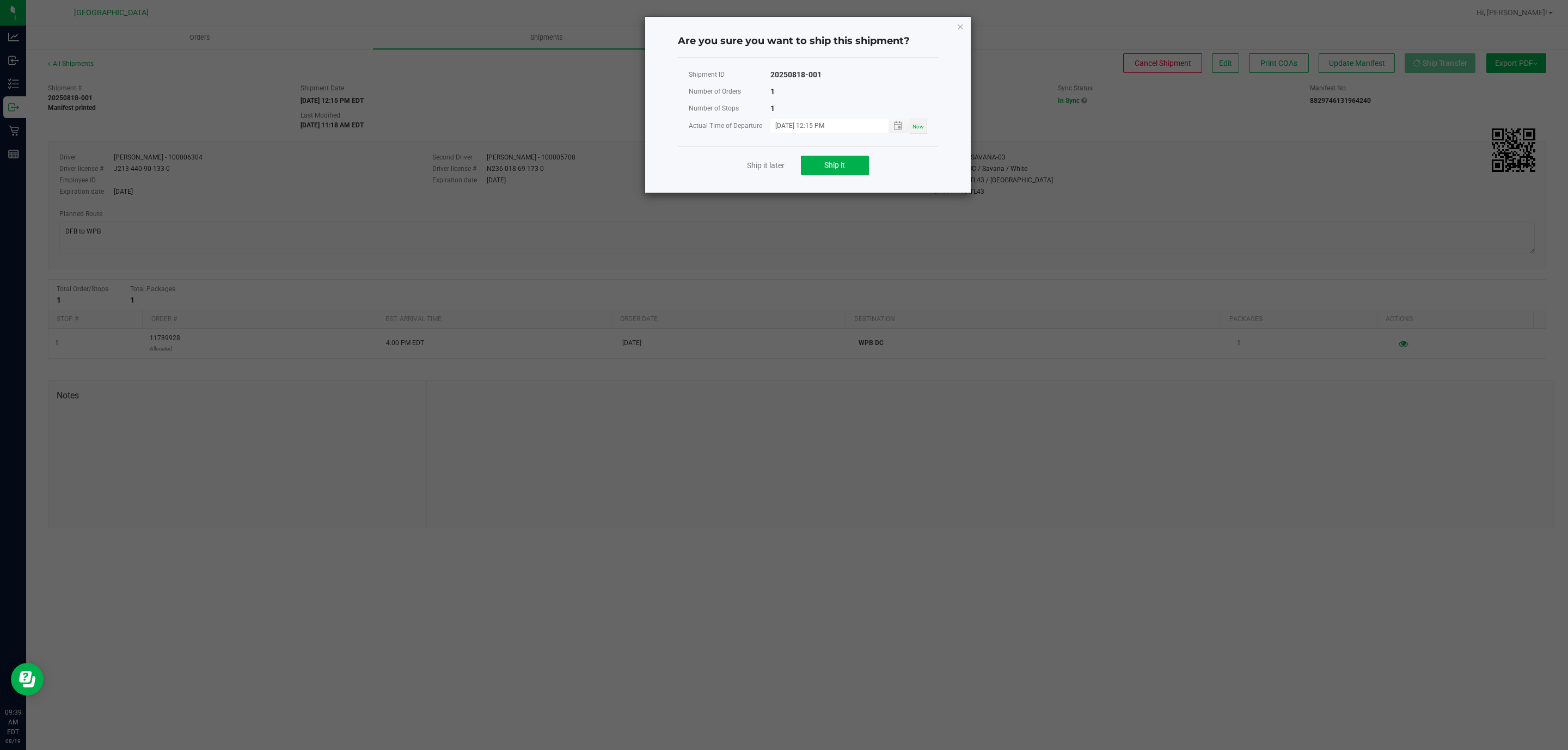
click at [913, 124] on span "Now" at bounding box center [918, 127] width 12 height 6
type input "08/19/2025 09:39 AM"
click at [844, 174] on button "Ship it" at bounding box center [835, 165] width 68 height 20
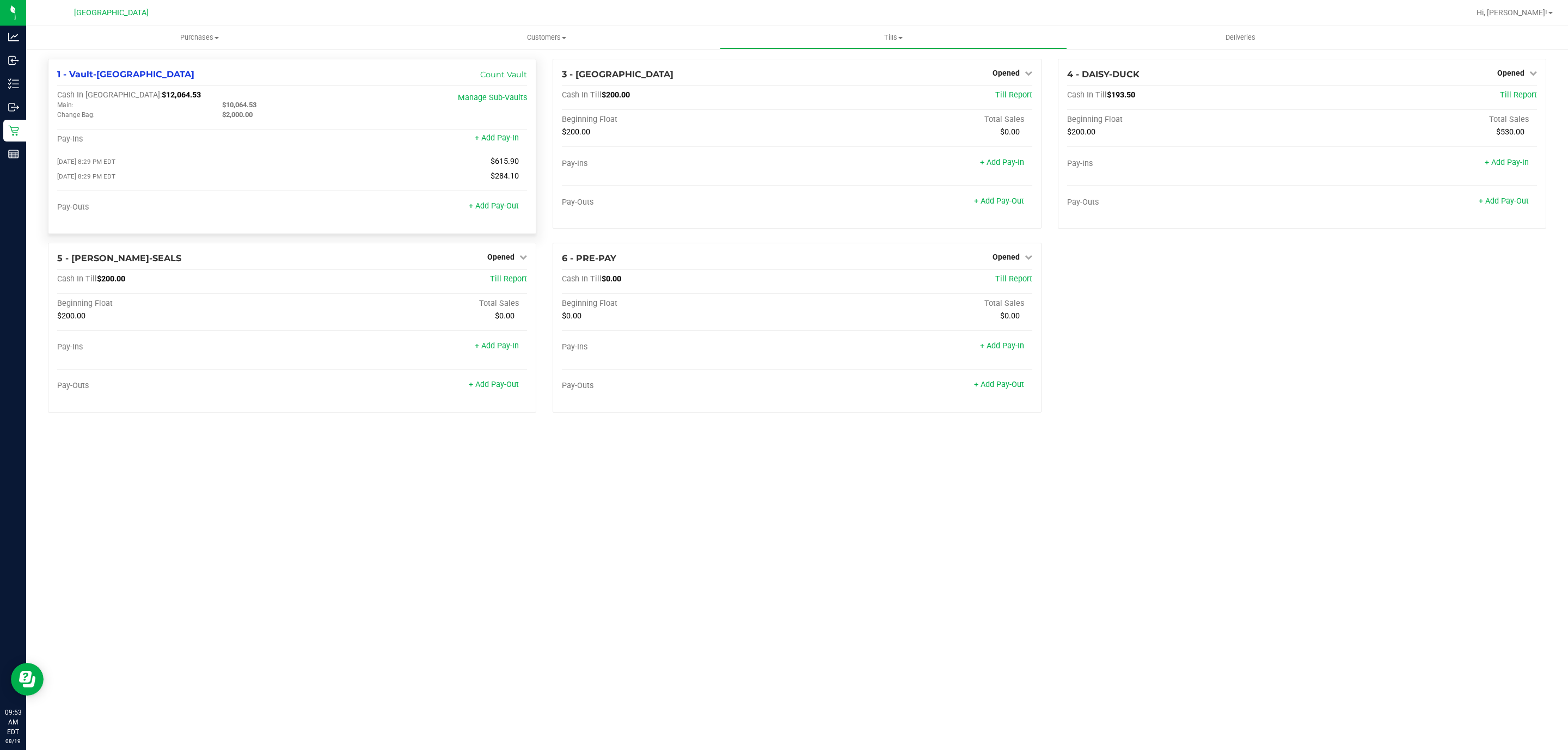
click at [495, 215] on div "Pay-Outs + Add Pay-Out" at bounding box center [292, 210] width 470 height 15
click at [496, 211] on div "+ Add Pay-Out" at bounding box center [494, 199] width 50 height 24
click at [503, 206] on link "+ Add Pay-Out" at bounding box center [494, 206] width 50 height 9
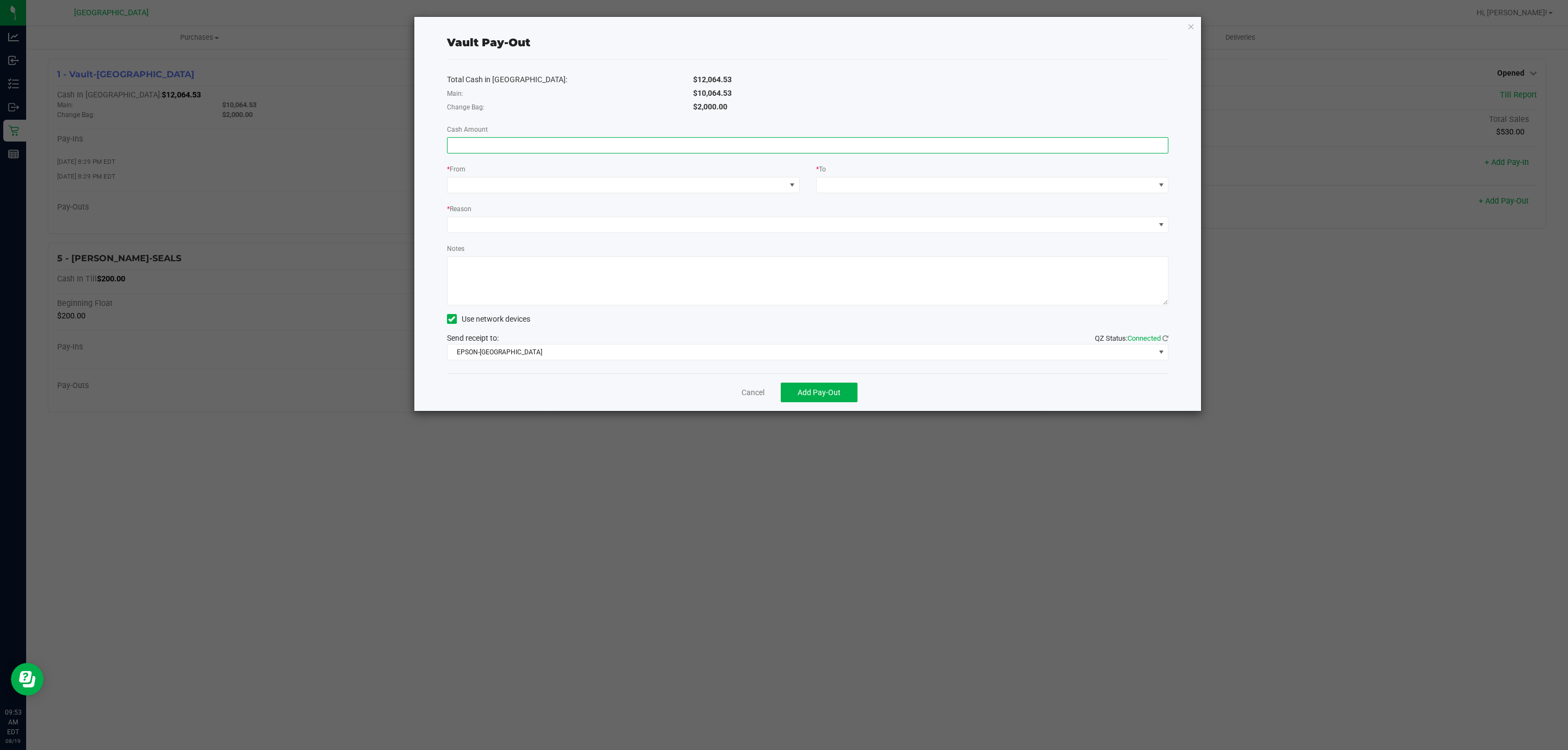
click at [748, 144] on input at bounding box center [808, 145] width 721 height 16
type input "$10,064.53"
click at [613, 177] on div "* From" at bounding box center [623, 170] width 353 height 14
click at [607, 183] on span at bounding box center [616, 185] width 338 height 16
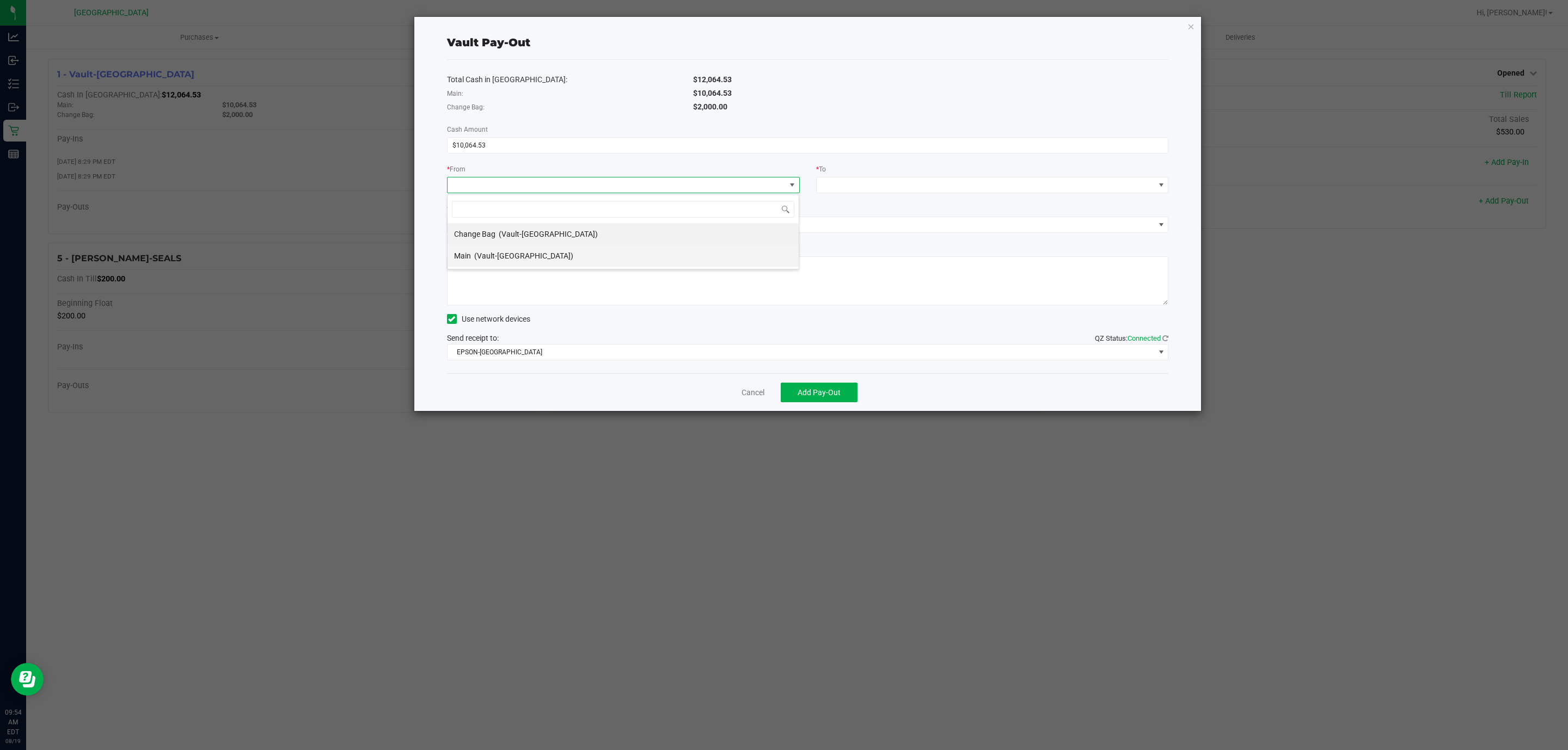
drag, startPoint x: 571, startPoint y: 244, endPoint x: 569, endPoint y: 250, distance: 6.3
click at [569, 250] on ul "Change Bag (Vault-[GEOGRAPHIC_DATA]) Main (Vault-[GEOGRAPHIC_DATA])" at bounding box center [623, 245] width 351 height 43
click at [569, 250] on li "Main (Vault-[GEOGRAPHIC_DATA])" at bounding box center [623, 256] width 351 height 22
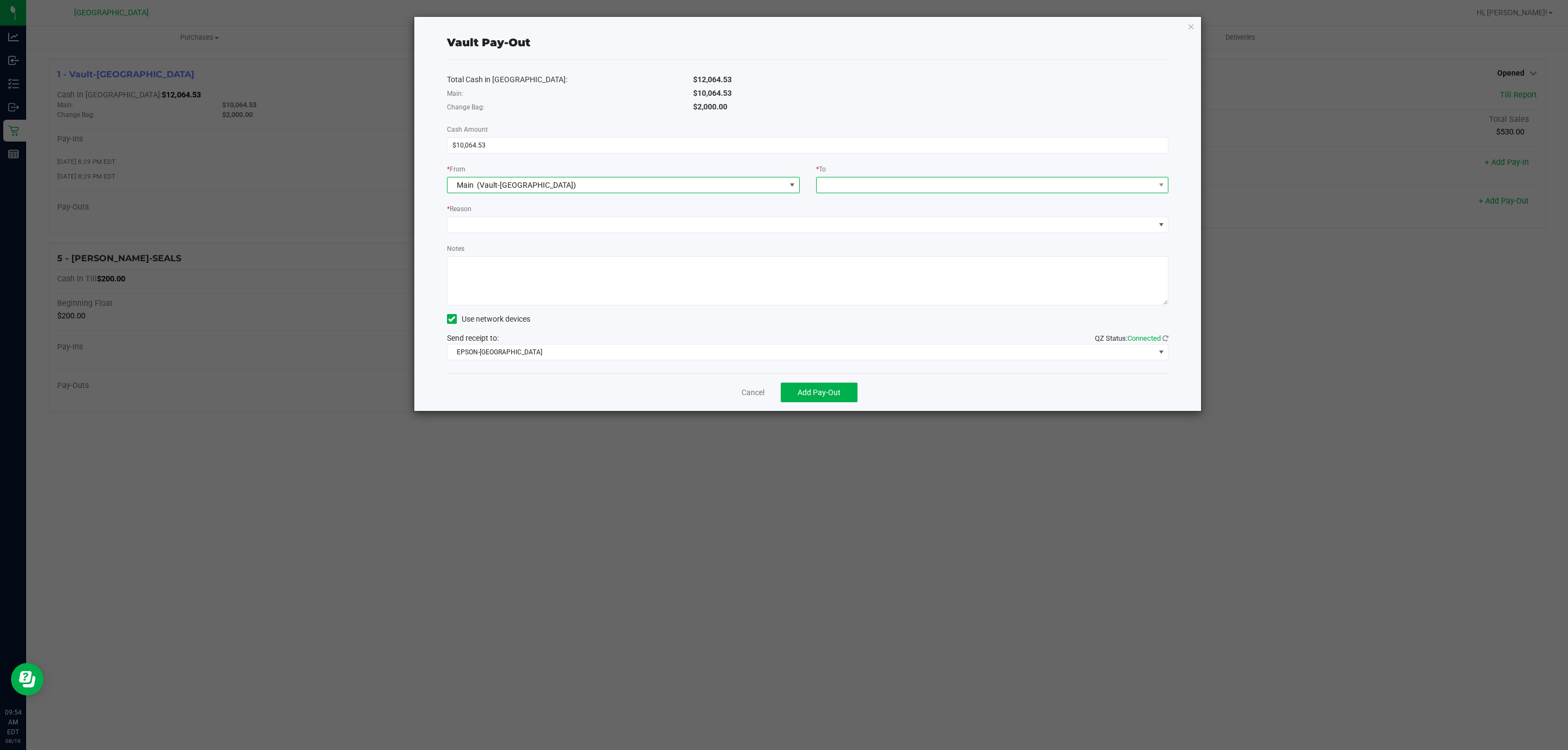
click at [856, 182] on span at bounding box center [985, 185] width 338 height 16
click at [899, 307] on li "Empyreal Transfer" at bounding box center [992, 299] width 351 height 22
click at [488, 229] on span at bounding box center [801, 225] width 707 height 16
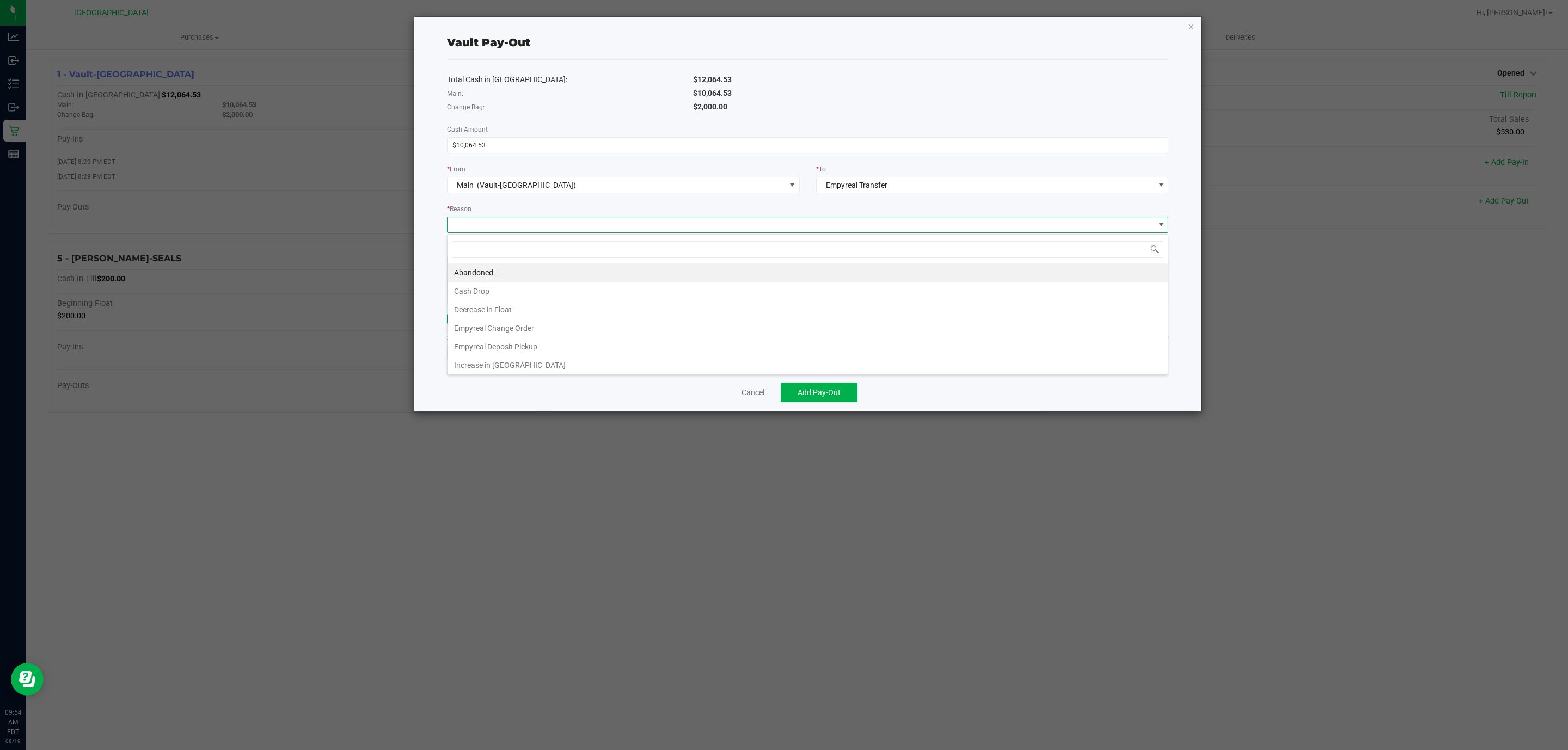
scroll to position [16, 721]
click at [551, 353] on li "Empyreal Deposit Pickup" at bounding box center [808, 347] width 720 height 18
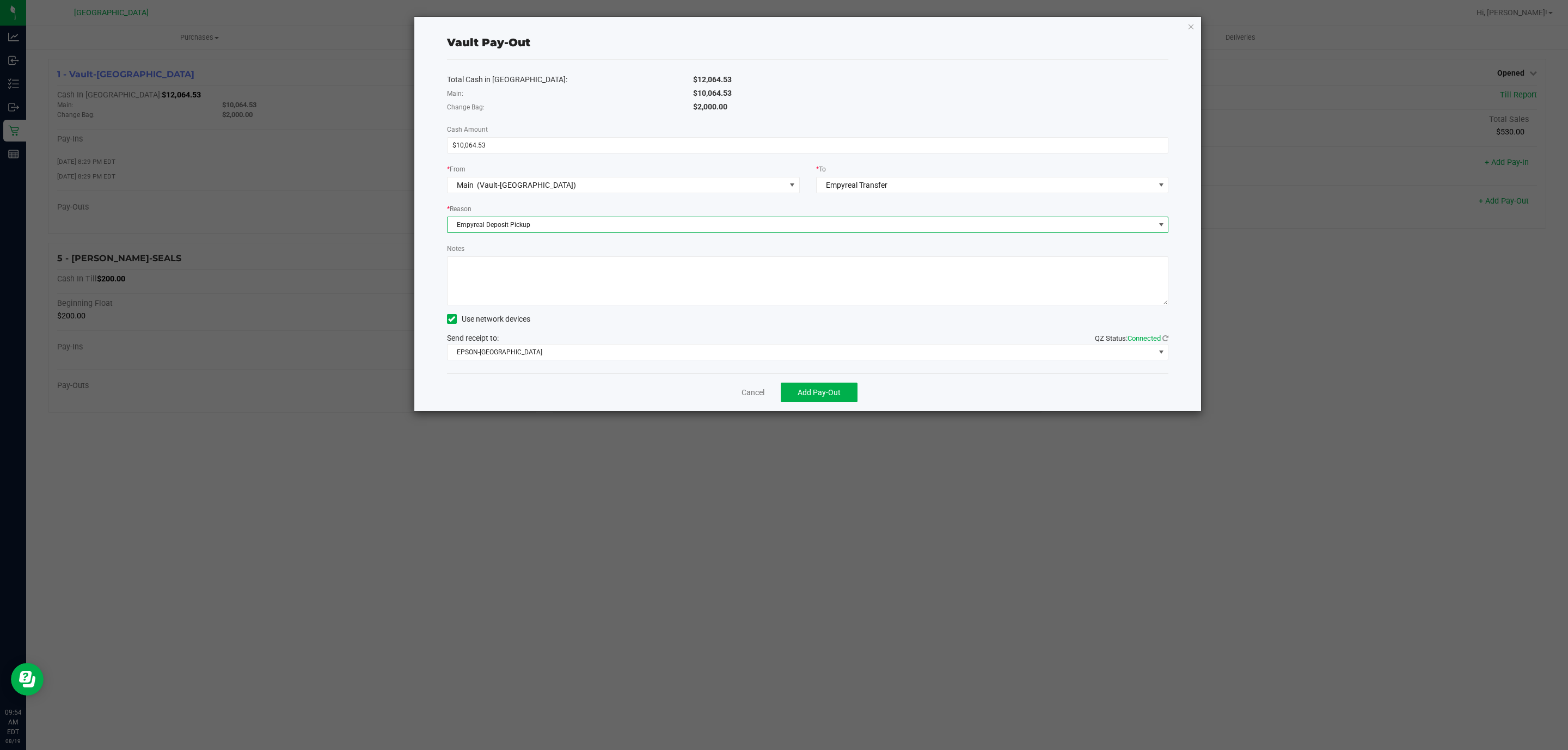
click at [563, 261] on textarea "Notes" at bounding box center [808, 281] width 722 height 49
click at [735, 357] on span "EPSON-CYPRUS" at bounding box center [801, 352] width 707 height 16
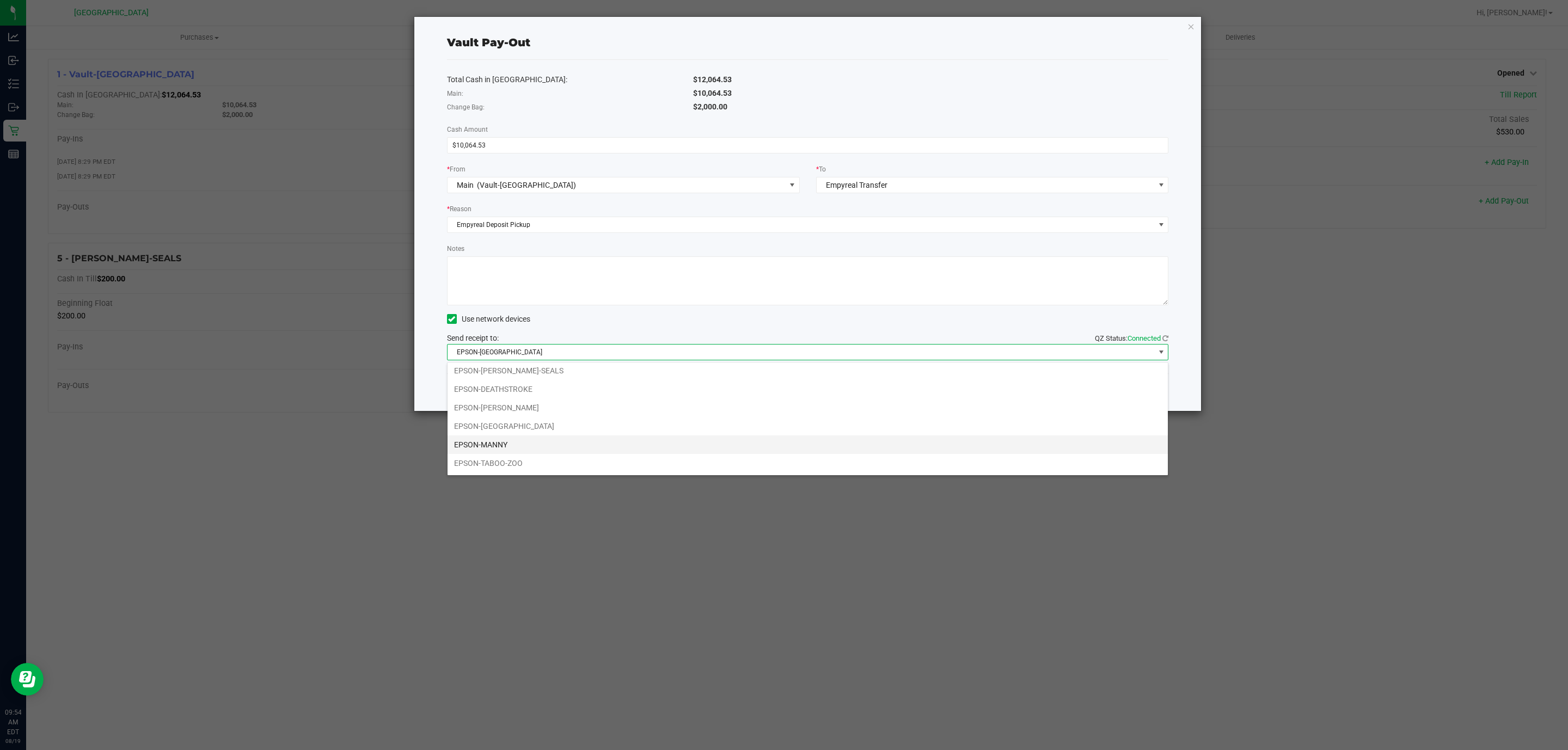
scroll to position [62, 0]
click at [540, 368] on li "EPSON-DEATHSTROKE" at bounding box center [808, 371] width 720 height 18
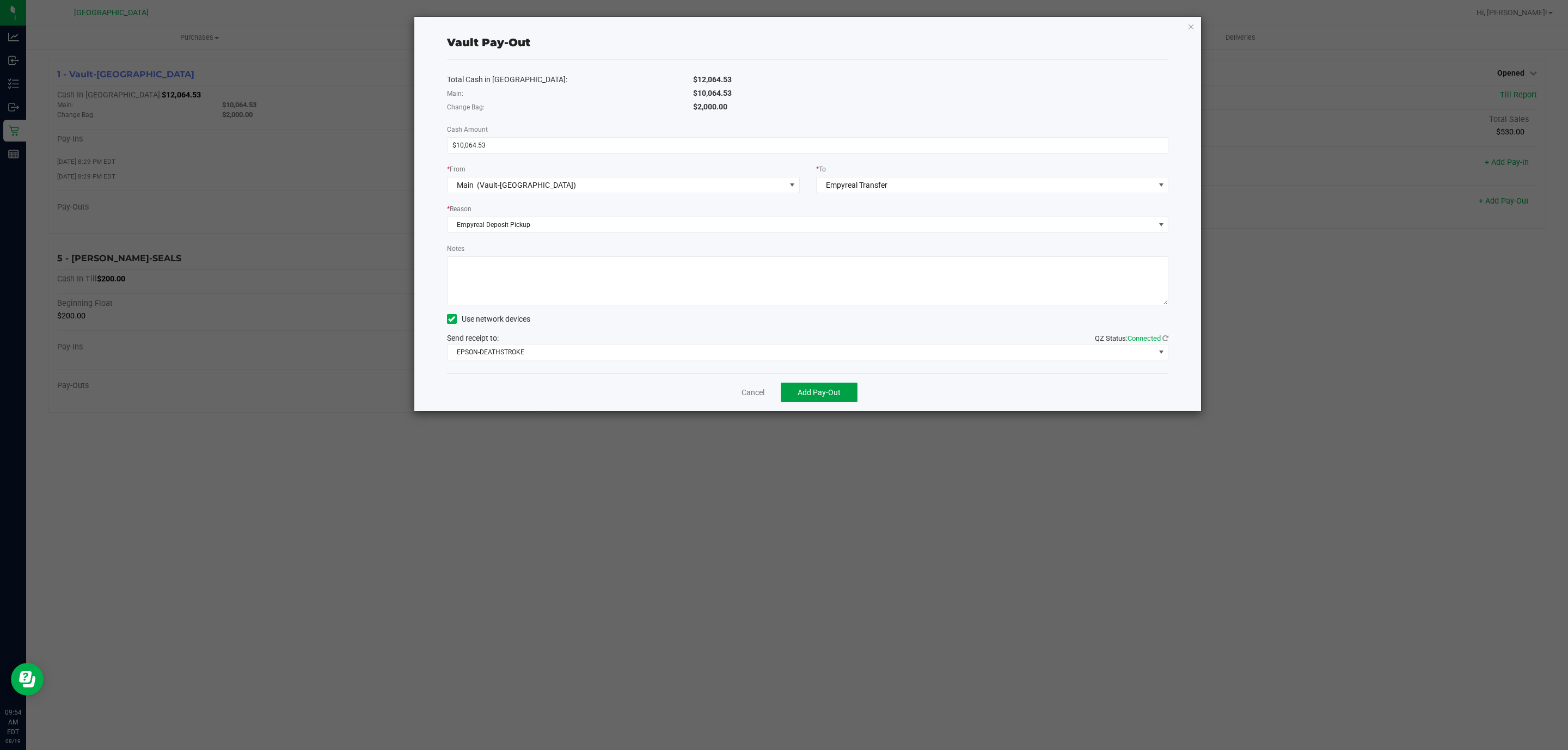
click at [791, 385] on button "Add Pay-Out" at bounding box center [819, 392] width 77 height 20
click at [756, 397] on link "Dismiss" at bounding box center [749, 393] width 26 height 12
